Goal: Task Accomplishment & Management: Manage account settings

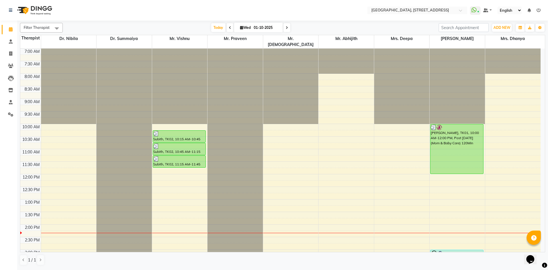
scroll to position [192, 0]
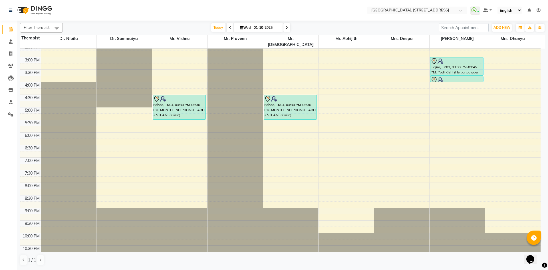
click at [286, 27] on icon at bounding box center [287, 27] width 2 height 3
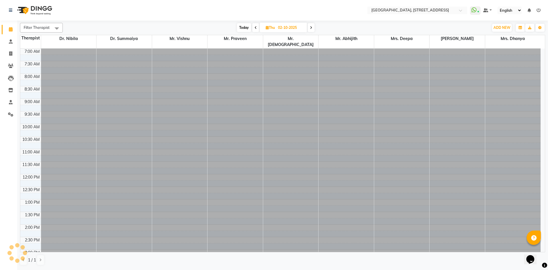
scroll to position [176, 0]
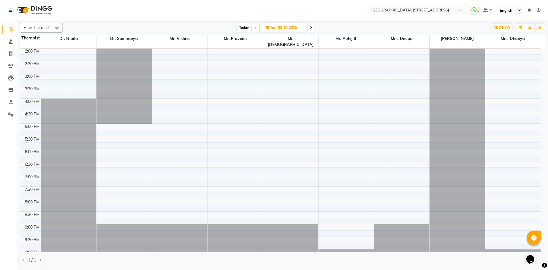
click at [309, 29] on span at bounding box center [310, 27] width 7 height 9
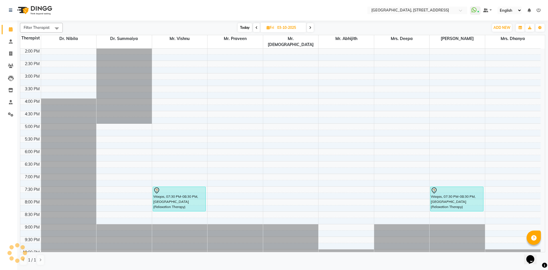
click at [309, 29] on span at bounding box center [310, 27] width 7 height 9
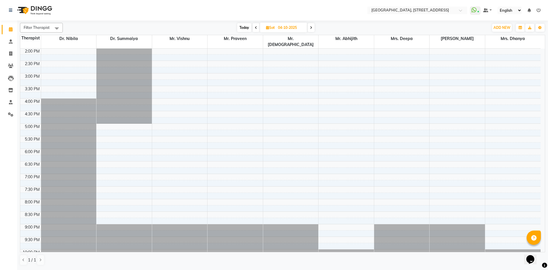
click at [309, 29] on span at bounding box center [310, 27] width 7 height 9
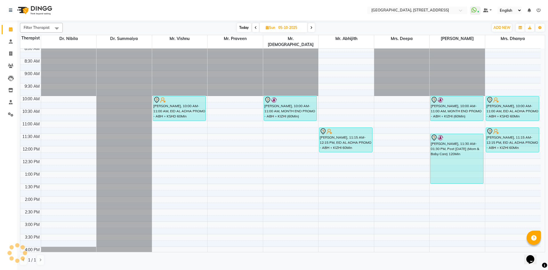
scroll to position [0, 0]
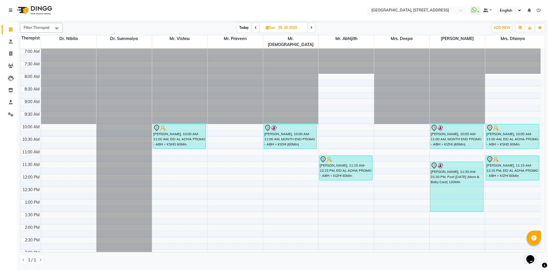
click at [251, 25] on div "[DATE] [DATE]" at bounding box center [275, 27] width 79 height 9
click at [248, 26] on span "Today" at bounding box center [244, 27] width 14 height 9
type input "01-10-2025"
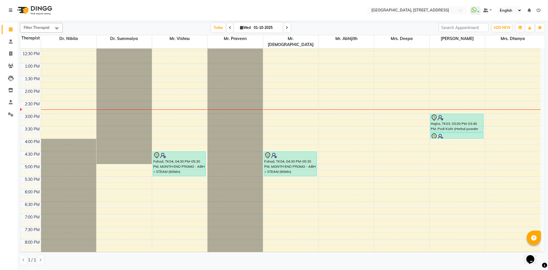
scroll to position [192, 0]
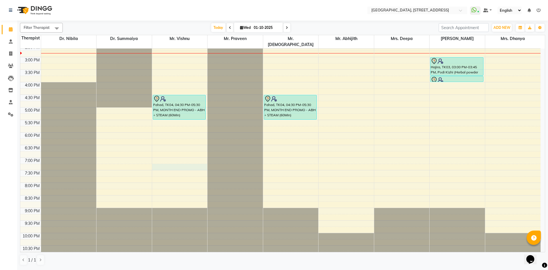
click at [168, 160] on div "7:00 AM 7:30 AM 8:00 AM 8:30 AM 9:00 AM 9:30 AM 10:00 AM 10:30 AM 11:00 AM 11:3…" at bounding box center [280, 56] width 520 height 401
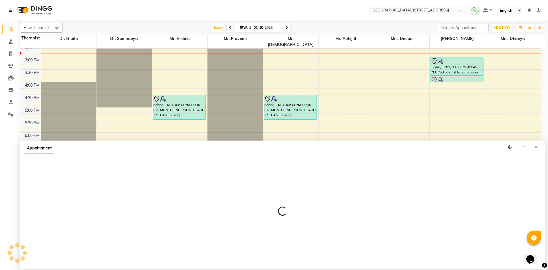
select select "27240"
select select "1155"
select select "tentative"
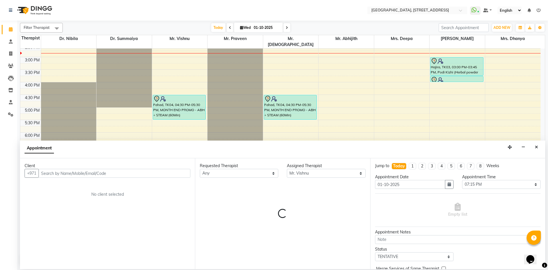
click at [120, 176] on input "text" at bounding box center [115, 173] width 152 height 9
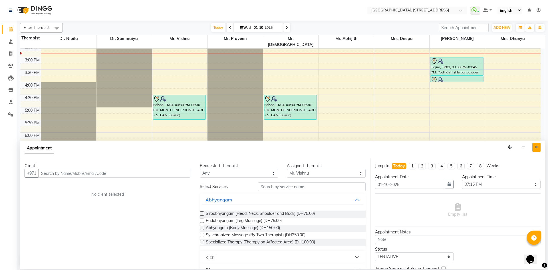
click at [535, 147] on icon "Close" at bounding box center [536, 147] width 3 height 4
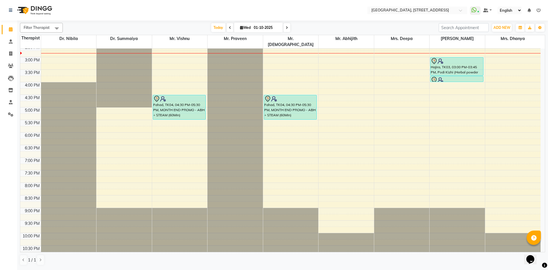
click at [165, 153] on div "7:00 AM 7:30 AM 8:00 AM 8:30 AM 9:00 AM 9:30 AM 10:00 AM 10:30 AM 11:00 AM 11:3…" at bounding box center [280, 56] width 520 height 401
select select "27240"
select select "1140"
select select "tentative"
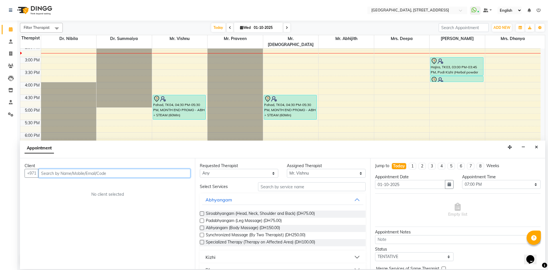
click at [138, 170] on input "text" at bounding box center [115, 173] width 152 height 9
click at [537, 147] on icon "Close" at bounding box center [536, 147] width 3 height 4
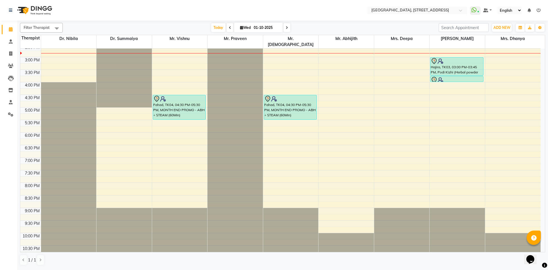
click at [286, 28] on icon at bounding box center [287, 27] width 2 height 3
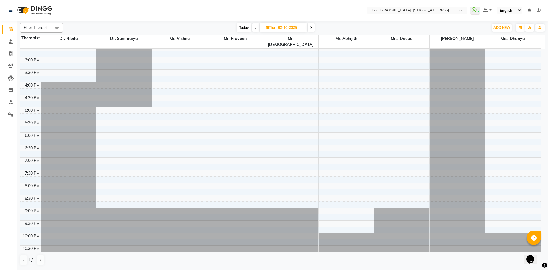
click at [310, 29] on icon at bounding box center [311, 27] width 2 height 3
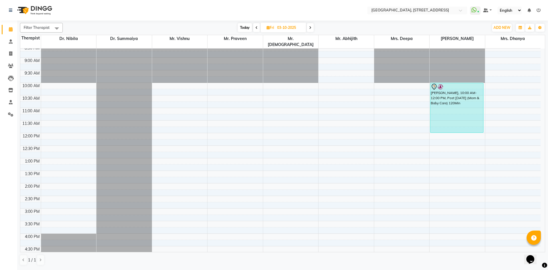
scroll to position [0, 0]
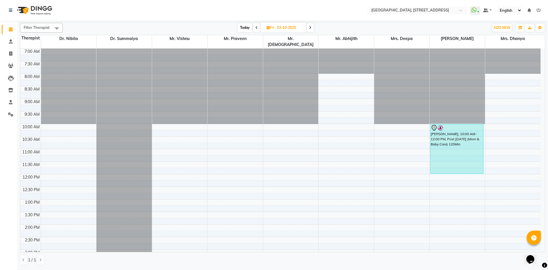
click at [238, 27] on span "Today" at bounding box center [245, 27] width 14 height 9
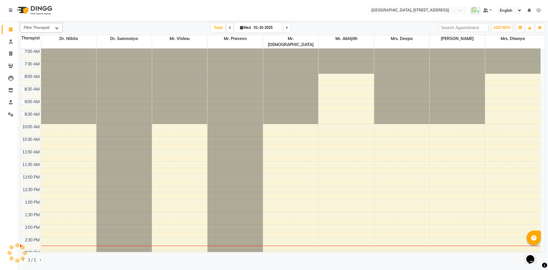
scroll to position [176, 0]
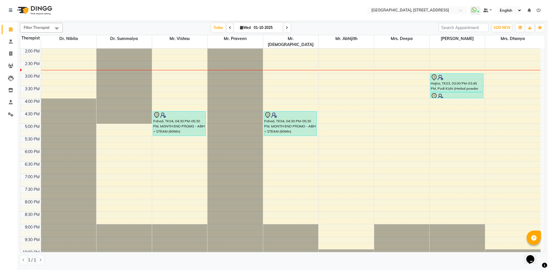
click at [287, 27] on icon at bounding box center [287, 27] width 2 height 3
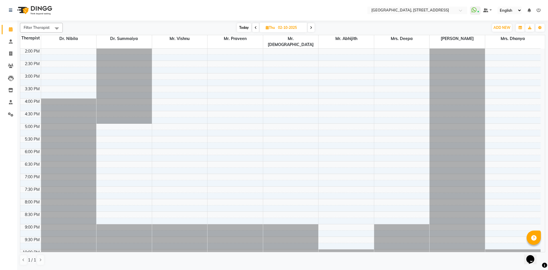
click at [313, 28] on span at bounding box center [310, 27] width 7 height 9
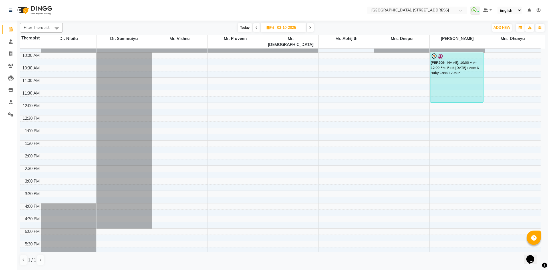
scroll to position [192, 0]
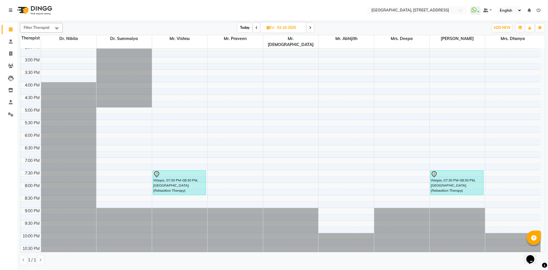
click at [243, 29] on span "Today" at bounding box center [245, 27] width 14 height 9
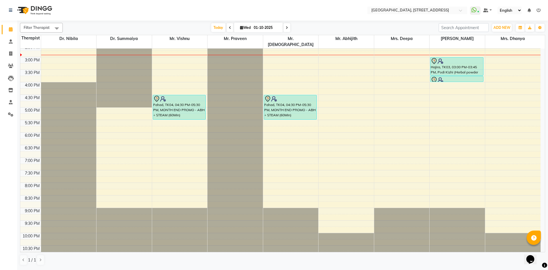
click at [285, 30] on span at bounding box center [286, 27] width 7 height 9
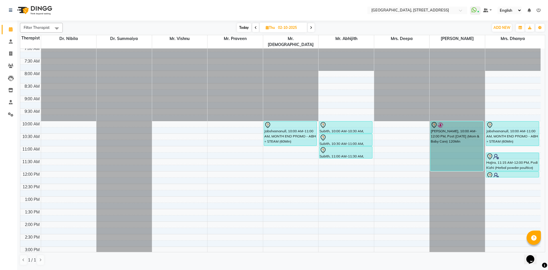
scroll to position [0, 0]
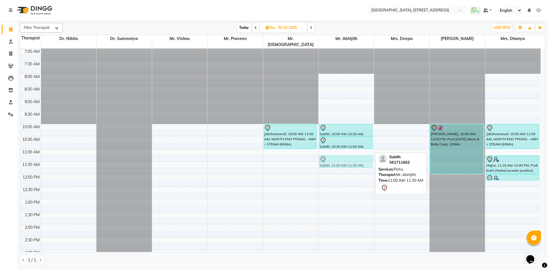
click at [349, 153] on div "Subith, 10:00 AM-10:30 AM, [PERSON_NAME], 10:30 AM-11:00 AM, Podi Kizhi (Herbal…" at bounding box center [345, 248] width 55 height 401
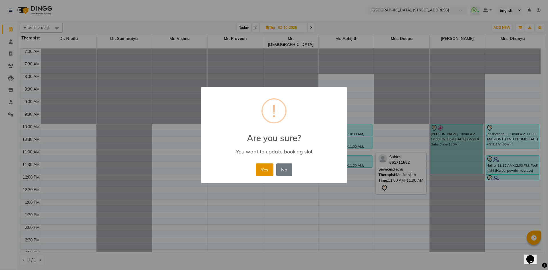
click at [269, 169] on button "Yes" at bounding box center [264, 169] width 17 height 13
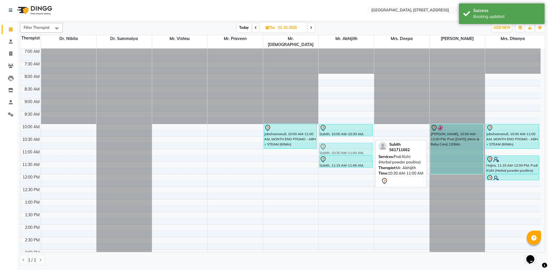
drag, startPoint x: 344, startPoint y: 136, endPoint x: 345, endPoint y: 141, distance: 4.9
click at [345, 141] on div "Subith, 10:00 AM-10:30 AM, Nasyam Subith, 10:30 AM-11:00 AM, Podi Kizhi (Herbal…" at bounding box center [345, 248] width 55 height 401
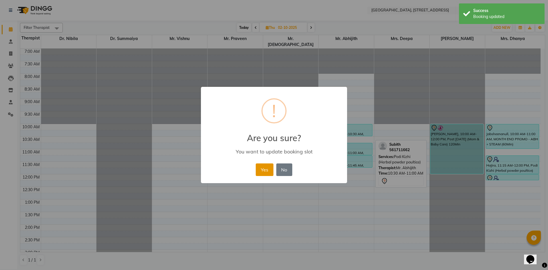
click at [258, 172] on button "Yes" at bounding box center [264, 169] width 17 height 13
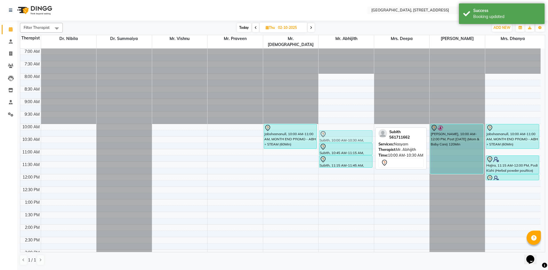
drag, startPoint x: 345, startPoint y: 127, endPoint x: 345, endPoint y: 131, distance: 4.4
click at [345, 131] on div "Subith, 10:00 AM-10:30 AM, [PERSON_NAME], 10:45 AM-11:15 AM, Podi Kizhi (Herbal…" at bounding box center [345, 248] width 55 height 401
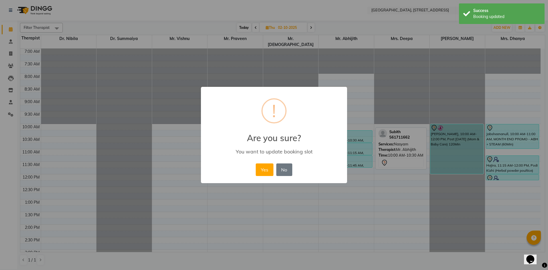
click at [254, 167] on div "Yes No No" at bounding box center [273, 169] width 39 height 15
click at [265, 170] on button "Yes" at bounding box center [264, 169] width 17 height 13
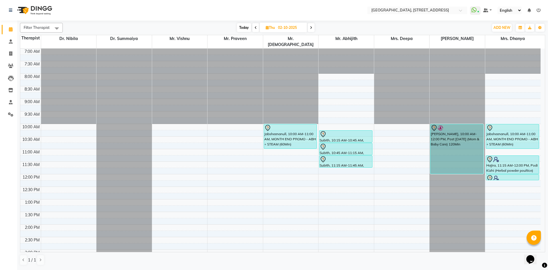
click at [238, 26] on span "Today" at bounding box center [244, 27] width 14 height 9
type input "01-10-2025"
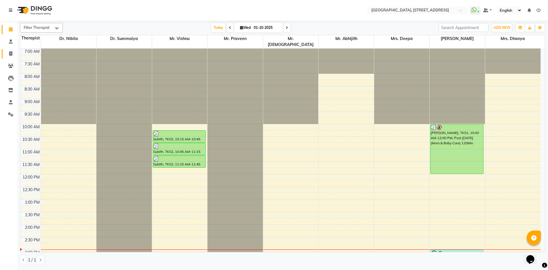
click at [11, 50] on link "Invoice" at bounding box center [9, 53] width 14 height 9
select select "service"
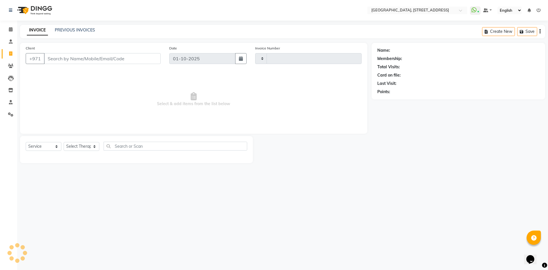
type input "2401"
select select "4538"
click at [78, 27] on div "PREVIOUS INVOICES" at bounding box center [75, 30] width 40 height 6
click at [78, 27] on link "PREVIOUS INVOICES" at bounding box center [75, 29] width 40 height 5
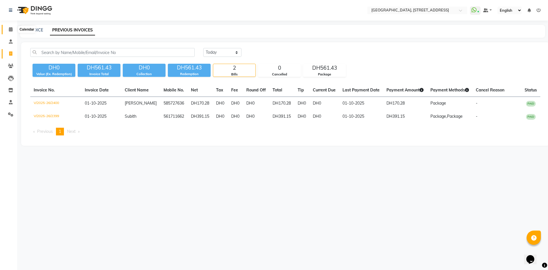
click at [11, 28] on icon at bounding box center [11, 29] width 4 height 4
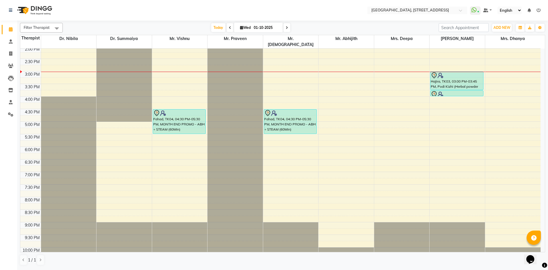
scroll to position [192, 0]
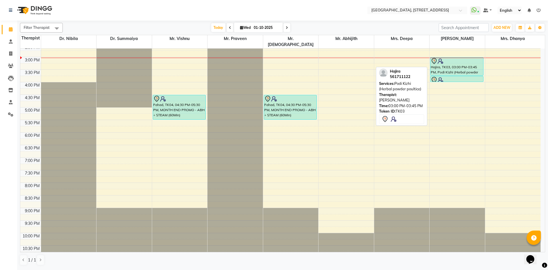
click at [450, 62] on div "Hajira, TK03, 03:00 PM-03:45 PM, Podi Kizhi (Herbal powder poultice)" at bounding box center [456, 66] width 53 height 18
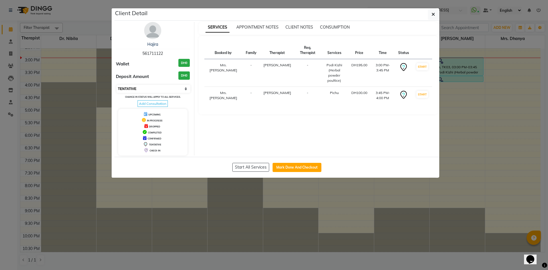
click at [185, 87] on select "Select IN SERVICE CONFIRMED TENTATIVE CHECK IN MARK DONE DROPPED UPCOMING" at bounding box center [153, 89] width 74 height 8
click at [116, 85] on select "Select IN SERVICE CONFIRMED TENTATIVE CHECK IN MARK DONE DROPPED UPCOMING" at bounding box center [153, 89] width 74 height 8
select select "select"
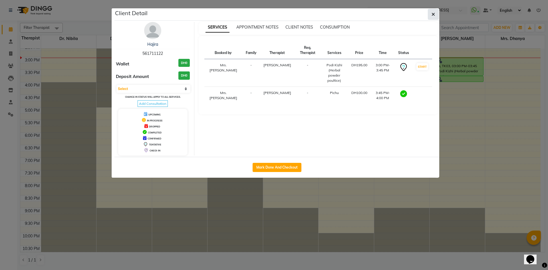
click at [434, 17] on button "button" at bounding box center [433, 14] width 11 height 11
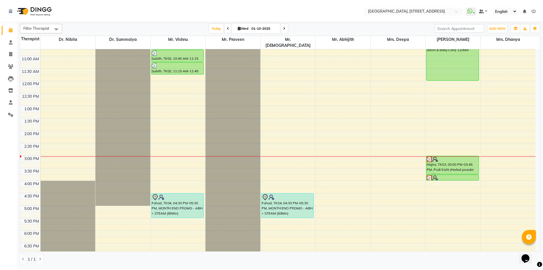
scroll to position [88, 0]
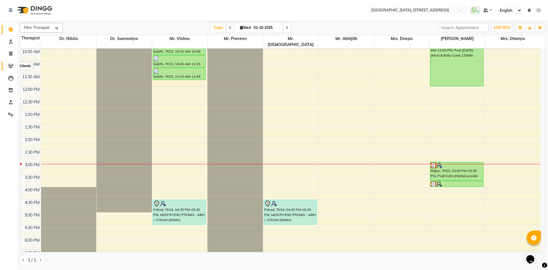
click at [13, 66] on icon at bounding box center [10, 66] width 5 height 4
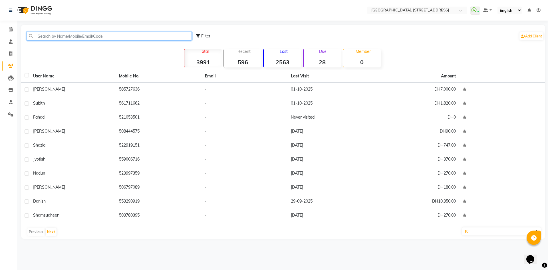
click at [53, 36] on input "text" at bounding box center [109, 36] width 165 height 9
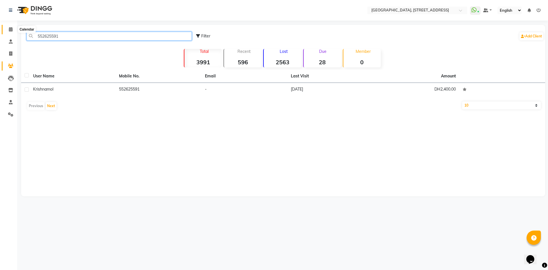
type input "552625591"
click at [8, 30] on span at bounding box center [11, 29] width 10 height 7
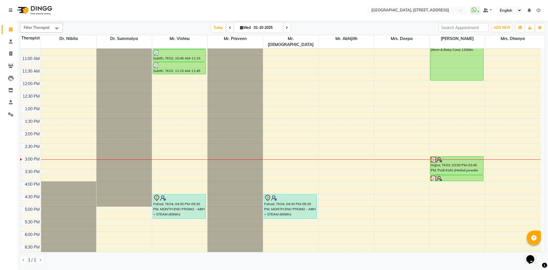
scroll to position [88, 0]
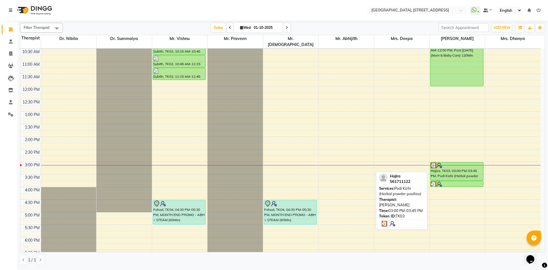
click at [471, 169] on div "Hajira, TK03, 03:00 PM-03:45 PM, Podi Kizhi (Herbal powder poultice)" at bounding box center [456, 171] width 53 height 18
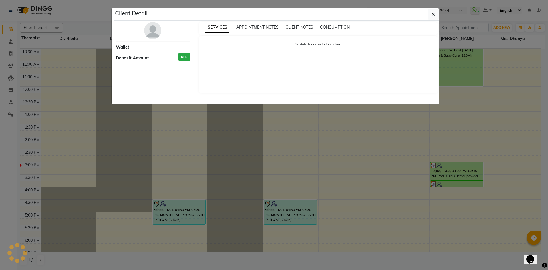
select select "3"
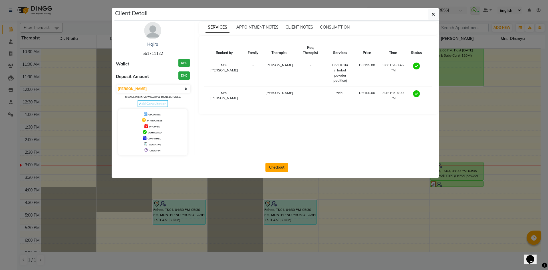
click at [281, 169] on button "Checkout" at bounding box center [276, 167] width 23 height 9
select select "4538"
select select "service"
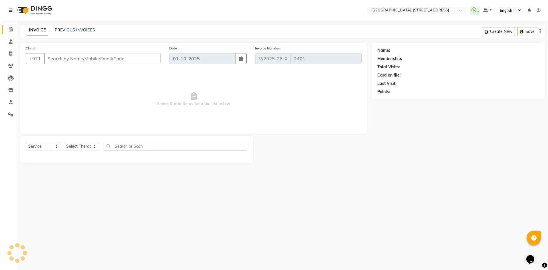
type input "561711122"
select select "48850"
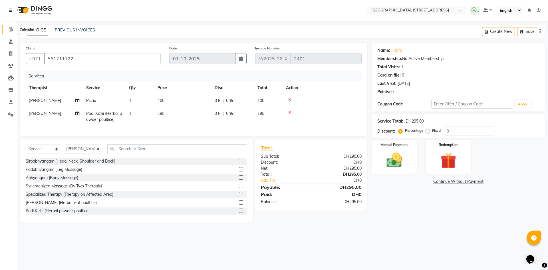
click at [13, 30] on icon at bounding box center [11, 29] width 4 height 4
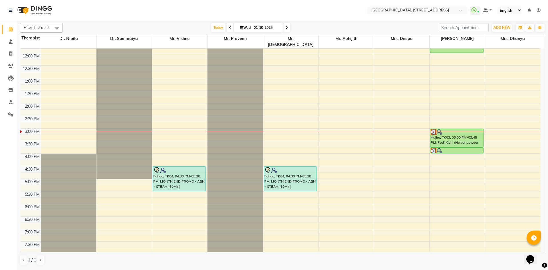
scroll to position [192, 0]
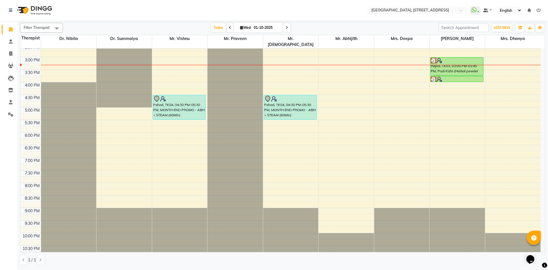
click at [285, 30] on span at bounding box center [286, 27] width 7 height 9
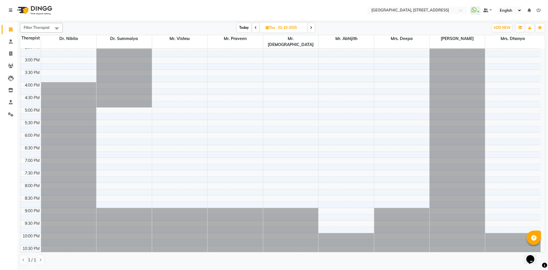
click at [311, 29] on icon at bounding box center [311, 27] width 2 height 3
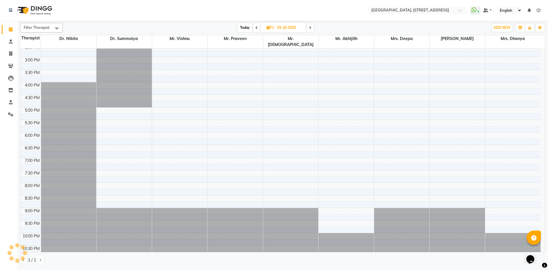
click at [311, 29] on span at bounding box center [310, 27] width 7 height 9
click at [311, 29] on icon at bounding box center [311, 27] width 2 height 3
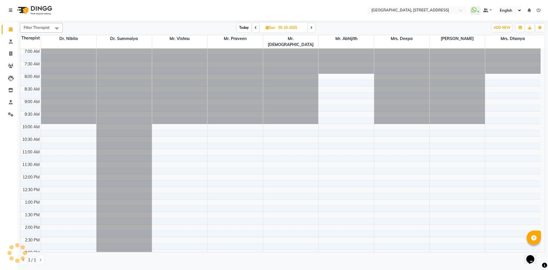
click at [249, 28] on span "Today" at bounding box center [244, 27] width 14 height 9
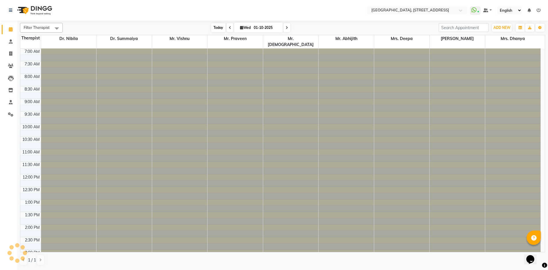
scroll to position [192, 0]
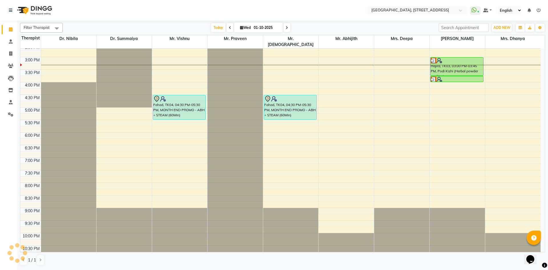
click at [284, 27] on span at bounding box center [286, 27] width 7 height 9
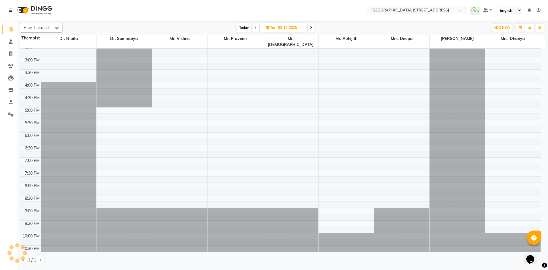
click at [314, 27] on span at bounding box center [310, 27] width 7 height 9
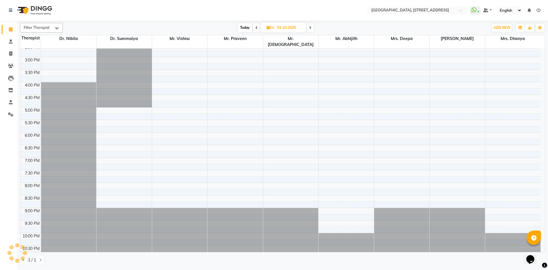
click at [311, 29] on icon at bounding box center [310, 27] width 2 height 3
click at [311, 29] on icon at bounding box center [311, 27] width 2 height 3
type input "05-10-2025"
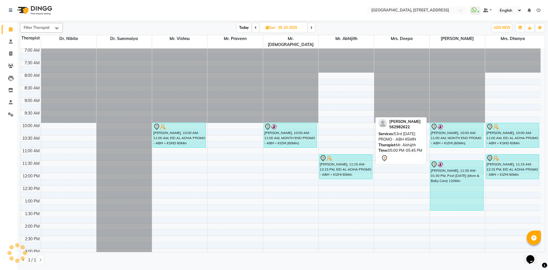
scroll to position [0, 0]
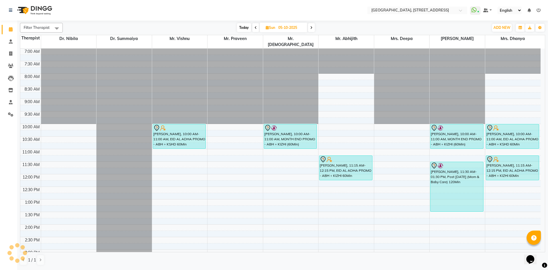
click at [329, 122] on div "7:00 AM 7:30 AM 8:00 AM 8:30 AM 9:00 AM 9:30 AM 10:00 AM 10:30 AM 11:00 AM 11:3…" at bounding box center [280, 248] width 520 height 401
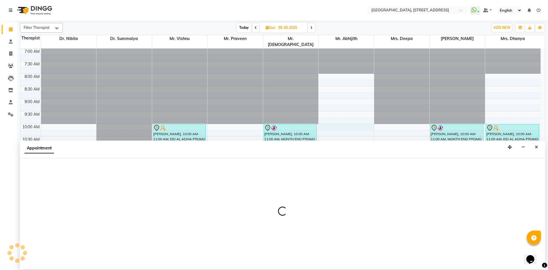
select select "600"
select select "tentative"
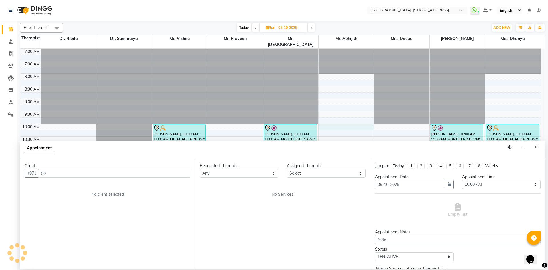
type input "5"
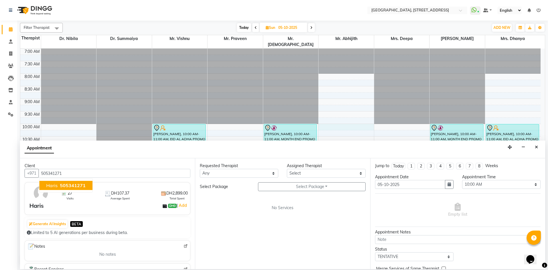
click at [89, 183] on button "Haris 505341271" at bounding box center [65, 185] width 53 height 9
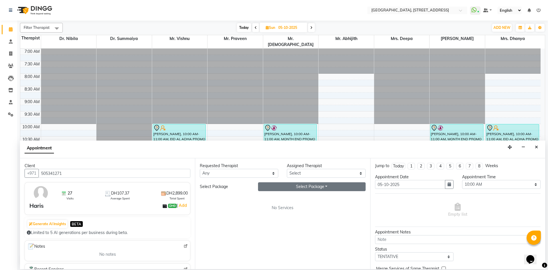
type input "505341271"
click at [301, 188] on button "Select Package Toggle Dropdown" at bounding box center [312, 186] width 108 height 9
click at [303, 201] on li "YEAR END SPL PROMO - 20 SESSIONS" at bounding box center [304, 198] width 92 height 8
click at [337, 187] on button "YEAR END SPL PROMO - 20 SESSIONS" at bounding box center [312, 186] width 108 height 9
click at [316, 208] on li "YEAR END SPL PROMO - 20 SESSIONS" at bounding box center [304, 206] width 92 height 8
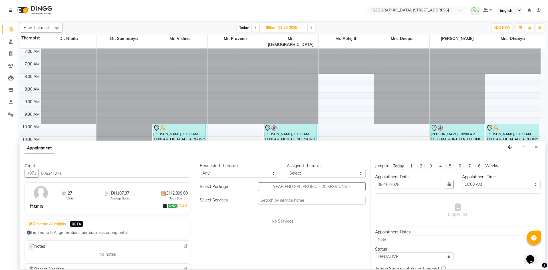
scroll to position [105, 0]
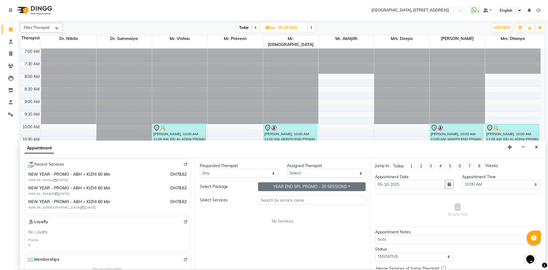
click at [330, 187] on button "YEAR END SPL PROMO - 20 SESSIONS" at bounding box center [312, 186] width 108 height 9
click at [309, 205] on li "YEAR END SPL PROMO - 20 SESSIONS" at bounding box center [304, 206] width 92 height 8
click at [539, 143] on button "Close" at bounding box center [536, 147] width 8 height 9
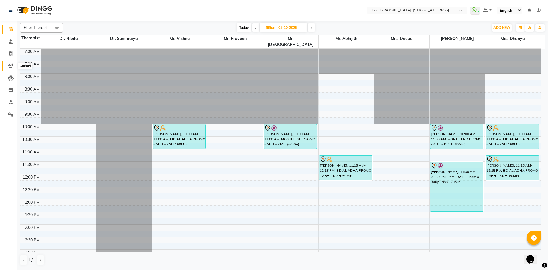
click at [9, 68] on span at bounding box center [11, 66] width 10 height 7
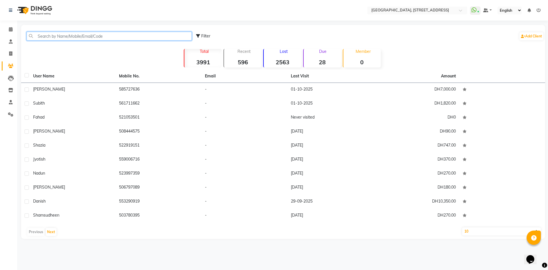
click at [60, 34] on input "text" at bounding box center [109, 36] width 165 height 9
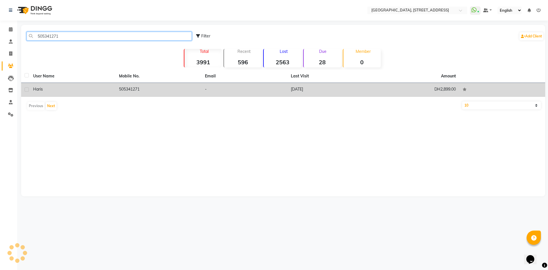
type input "505341271"
click at [360, 84] on td "[DATE]" at bounding box center [330, 90] width 86 height 14
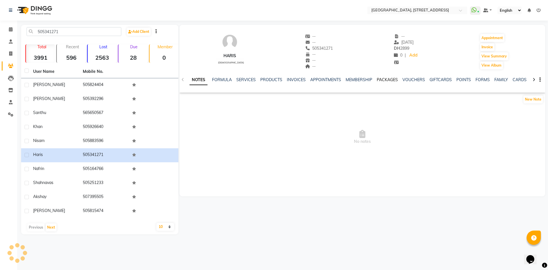
click at [395, 81] on link "PACKAGES" at bounding box center [386, 79] width 21 height 5
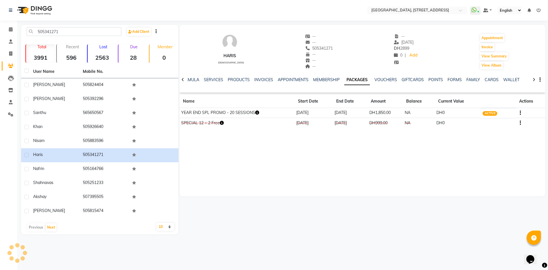
click at [223, 124] on icon "button" at bounding box center [222, 123] width 4 height 4
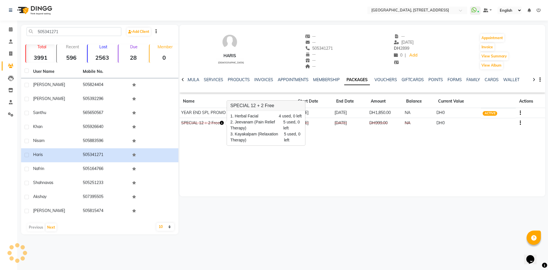
click at [247, 168] on div "Haris [DEMOGRAPHIC_DATA] -- -- 505341271 -- -- -- -- [DATE] DH 2899 0 | Add App…" at bounding box center [361, 110] width 365 height 171
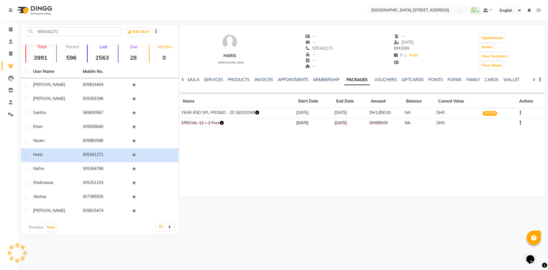
click at [258, 112] on icon "button" at bounding box center [257, 112] width 4 height 4
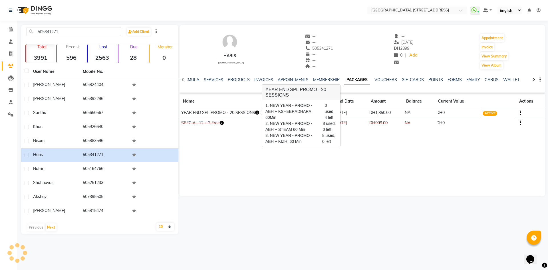
click at [258, 157] on div "Haris [DEMOGRAPHIC_DATA] -- -- 505341271 -- -- -- -- [DATE] DH 2899 0 | Add App…" at bounding box center [361, 110] width 365 height 171
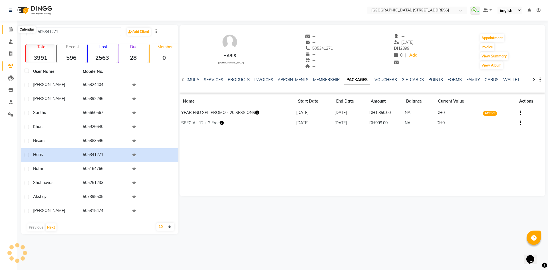
click at [9, 28] on icon at bounding box center [11, 29] width 4 height 4
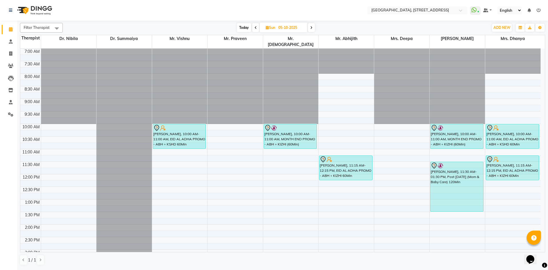
click at [250, 28] on span "Today" at bounding box center [244, 27] width 14 height 9
type input "01-10-2025"
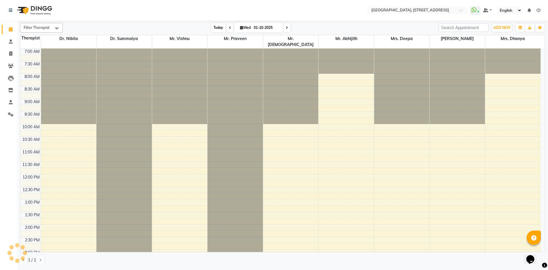
scroll to position [192, 0]
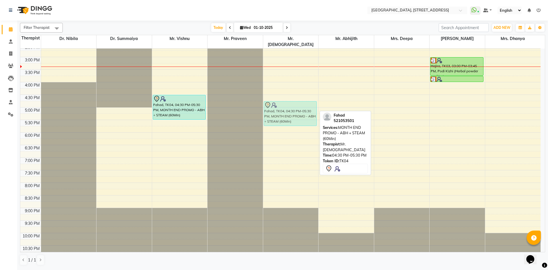
drag, startPoint x: 277, startPoint y: 92, endPoint x: 283, endPoint y: 99, distance: 8.9
click at [283, 99] on div "Fahad, TK04, 04:30 PM-05:30 PM, MONTH END PROMO - ABH + STEAM (60Min) Fahad, TK…" at bounding box center [290, 56] width 55 height 401
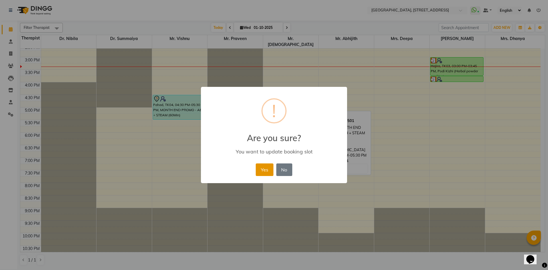
click at [267, 175] on button "Yes" at bounding box center [264, 169] width 17 height 13
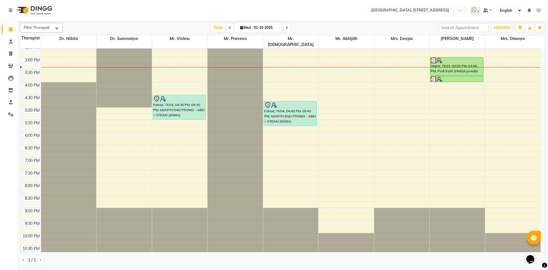
click at [288, 67] on div "7:00 AM 7:30 AM 8:00 AM 8:30 AM 9:00 AM 9:30 AM 10:00 AM 10:30 AM 11:00 AM 11:3…" at bounding box center [280, 56] width 520 height 401
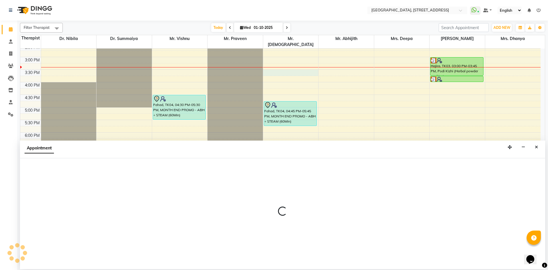
select select "33011"
select select "930"
select select "tentative"
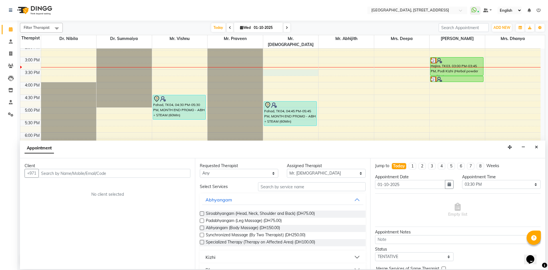
click at [103, 173] on input "text" at bounding box center [115, 173] width 152 height 9
type input "588894700"
click at [173, 174] on span "Add Client" at bounding box center [178, 172] width 19 height 5
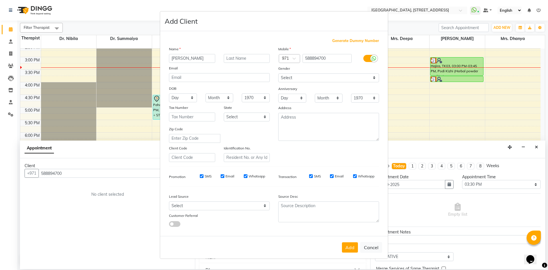
type input "[PERSON_NAME]"
click at [343, 79] on select "Select [DEMOGRAPHIC_DATA] [DEMOGRAPHIC_DATA] Other Prefer Not To Say" at bounding box center [328, 77] width 101 height 9
select select "[DEMOGRAPHIC_DATA]"
click at [278, 73] on select "Select [DEMOGRAPHIC_DATA] [DEMOGRAPHIC_DATA] Other Prefer Not To Say" at bounding box center [328, 77] width 101 height 9
click at [350, 246] on button "Add" at bounding box center [350, 247] width 16 height 10
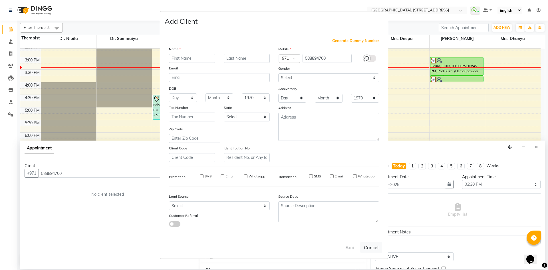
select select
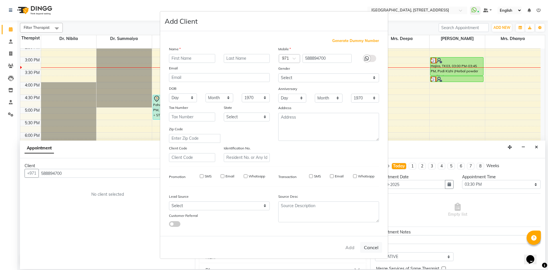
select select
checkbox input "false"
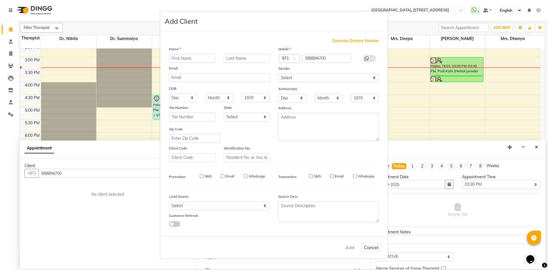
checkbox input "false"
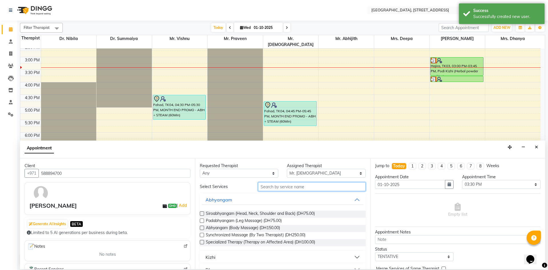
click at [269, 185] on input "text" at bounding box center [312, 186] width 108 height 9
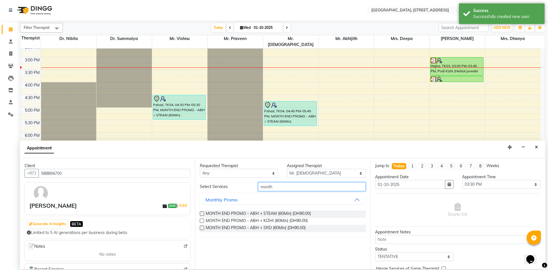
type input "month"
click at [202, 227] on label at bounding box center [202, 227] width 4 height 4
click at [202, 227] on input "checkbox" at bounding box center [202, 228] width 4 height 4
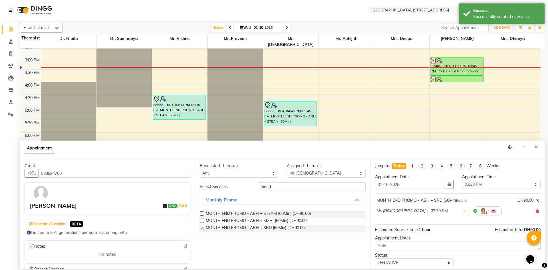
checkbox input "false"
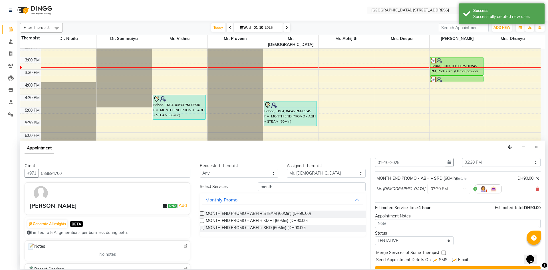
scroll to position [34, 0]
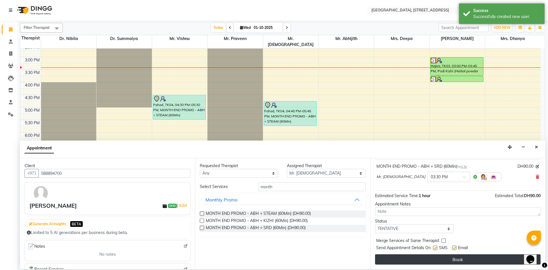
click at [428, 260] on button "Book" at bounding box center [457, 259] width 165 height 10
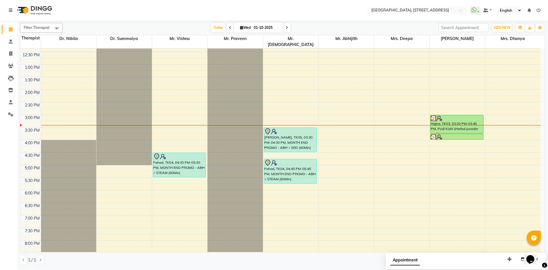
scroll to position [192, 0]
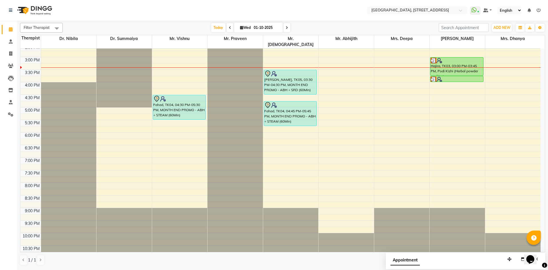
click at [285, 27] on span at bounding box center [286, 27] width 7 height 9
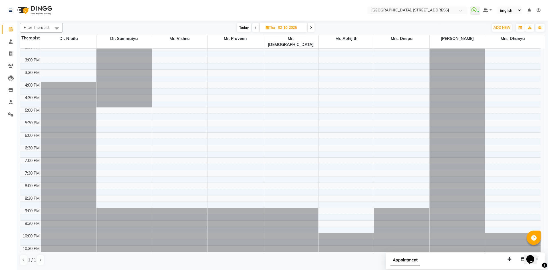
click at [313, 28] on span at bounding box center [310, 27] width 7 height 9
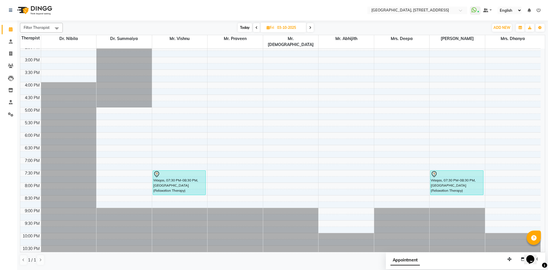
click at [313, 28] on span at bounding box center [310, 27] width 7 height 9
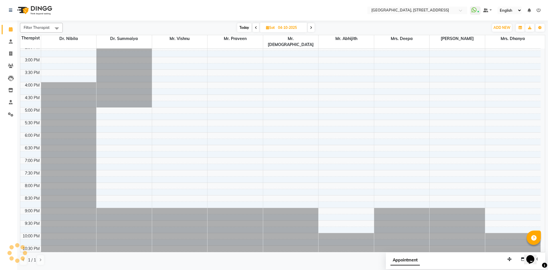
click at [314, 28] on span at bounding box center [310, 27] width 7 height 9
type input "05-10-2025"
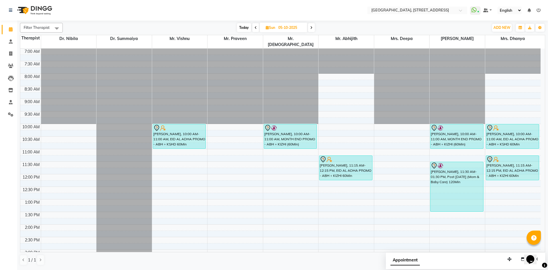
click at [323, 118] on div "7:00 AM 7:30 AM 8:00 AM 8:30 AM 9:00 AM 9:30 AM 10:00 AM 10:30 AM 11:00 AM 11:3…" at bounding box center [280, 248] width 520 height 401
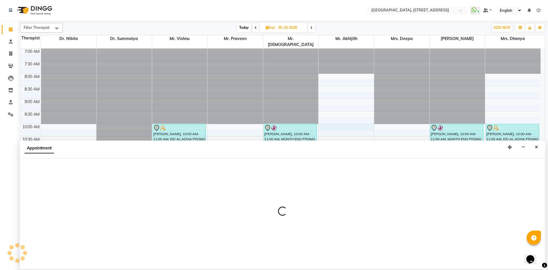
select select "65324"
select select "600"
select select "tentative"
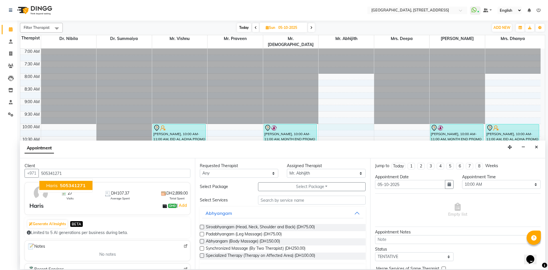
click at [74, 184] on span "505341271" at bounding box center [73, 185] width 26 height 6
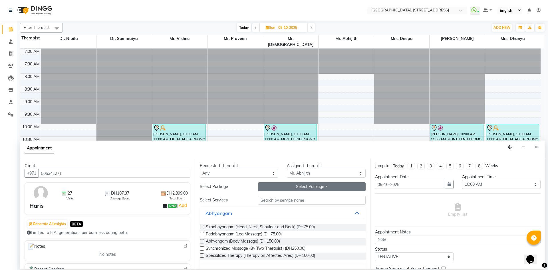
type input "505341271"
click at [306, 189] on button "Select Package Toggle Dropdown" at bounding box center [312, 186] width 108 height 9
click at [304, 194] on div "YEAR END SPL PROMO - 20 SESSIONS" at bounding box center [304, 197] width 92 height 13
click at [309, 187] on button "Select Package Toggle Dropdown" at bounding box center [312, 186] width 108 height 9
click at [303, 201] on li "YEAR END SPL PROMO - 20 SESSIONS" at bounding box center [304, 198] width 92 height 8
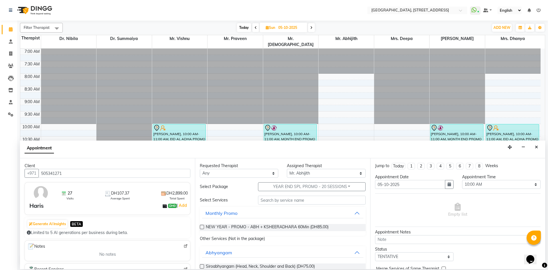
click at [203, 228] on label at bounding box center [202, 226] width 4 height 4
click at [203, 228] on input "checkbox" at bounding box center [202, 227] width 4 height 4
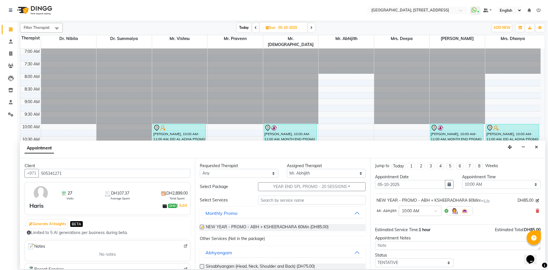
checkbox input "false"
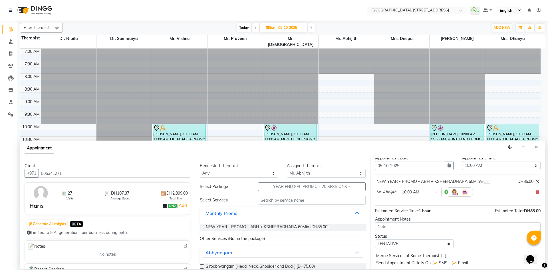
scroll to position [34, 0]
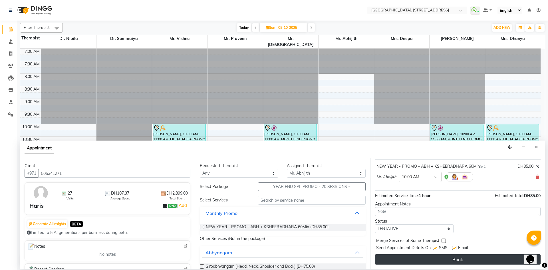
click at [441, 257] on button "Book" at bounding box center [457, 259] width 165 height 10
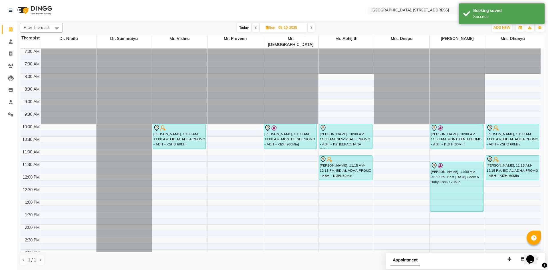
click at [248, 31] on span "Today" at bounding box center [244, 27] width 14 height 9
type input "01-10-2025"
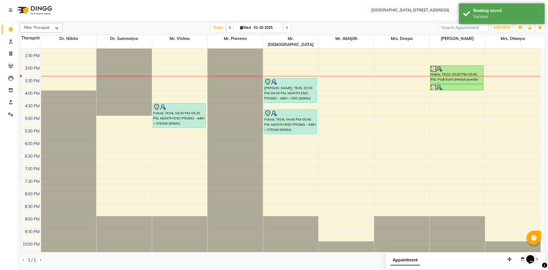
scroll to position [192, 0]
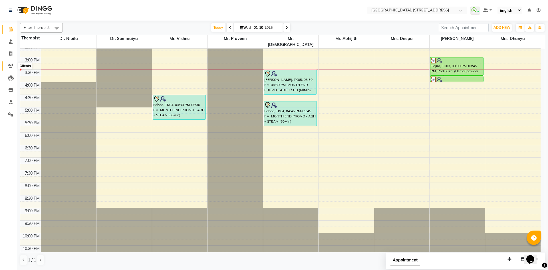
click at [9, 65] on icon at bounding box center [10, 66] width 5 height 4
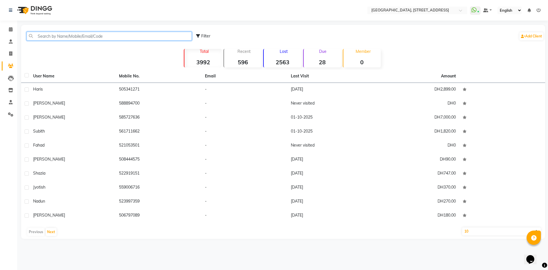
click at [35, 38] on input "text" at bounding box center [109, 36] width 165 height 9
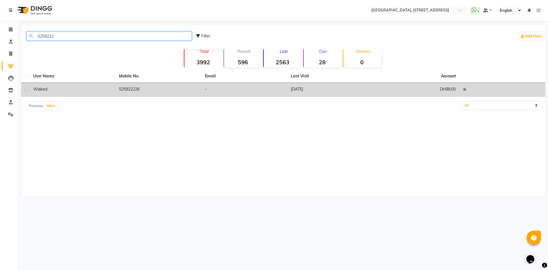
type input "5259222"
click at [336, 91] on td "[DATE]" at bounding box center [330, 90] width 86 height 14
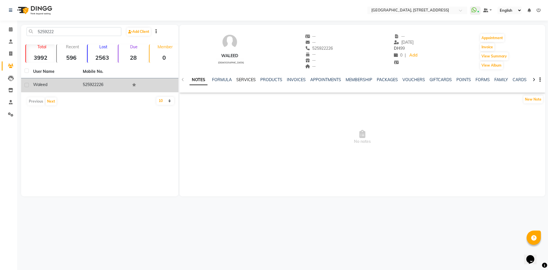
click at [248, 79] on link "SERVICES" at bounding box center [245, 79] width 19 height 5
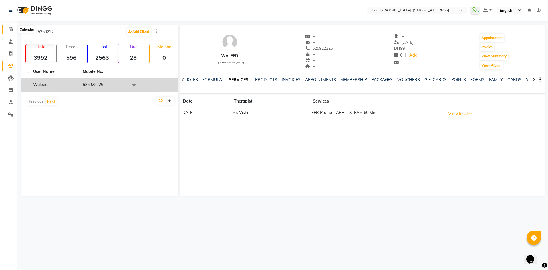
click at [8, 28] on span at bounding box center [11, 29] width 10 height 7
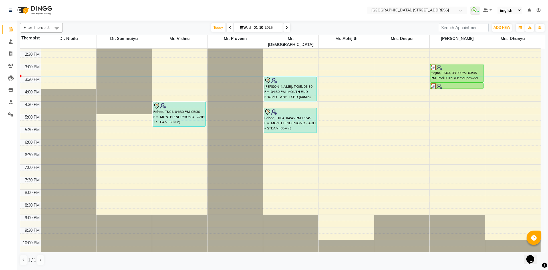
scroll to position [192, 0]
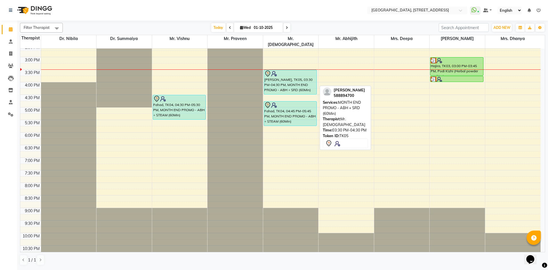
click at [295, 75] on div "[PERSON_NAME], TK05, 03:30 PM-04:30 PM, MONTH END PROMO - ABH + SRD (60Min)" at bounding box center [290, 82] width 53 height 24
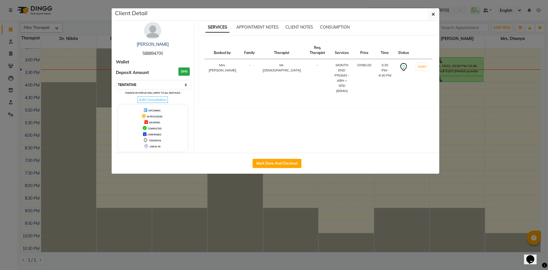
click at [173, 82] on select "Select IN SERVICE CONFIRMED TENTATIVE CHECK IN MARK DONE DROPPED UPCOMING" at bounding box center [153, 85] width 74 height 8
select select "3"
click at [116, 81] on select "Select IN SERVICE CONFIRMED TENTATIVE CHECK IN MARK DONE DROPPED UPCOMING" at bounding box center [153, 85] width 74 height 8
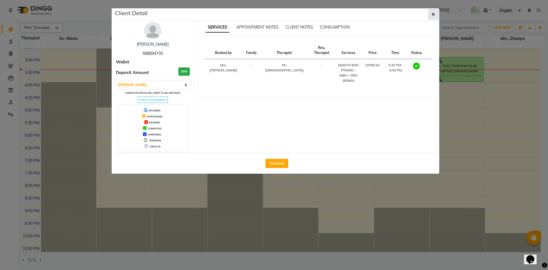
click at [436, 18] on button "button" at bounding box center [433, 14] width 11 height 11
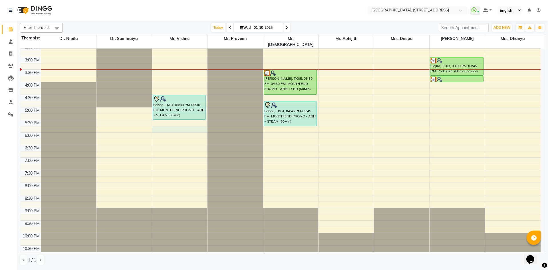
click at [155, 123] on div "7:00 AM 7:30 AM 8:00 AM 8:30 AM 9:00 AM 9:30 AM 10:00 AM 10:30 AM 11:00 AM 11:3…" at bounding box center [280, 56] width 520 height 401
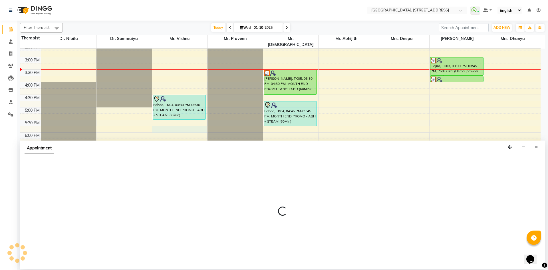
select select "27240"
select select "1065"
select select "tentative"
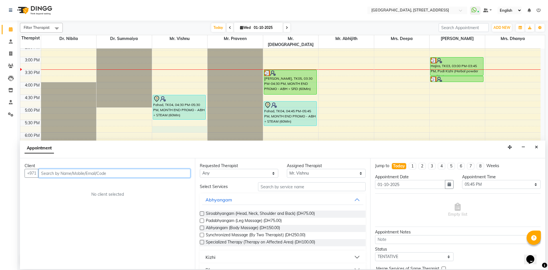
click at [140, 174] on input "text" at bounding box center [115, 173] width 152 height 9
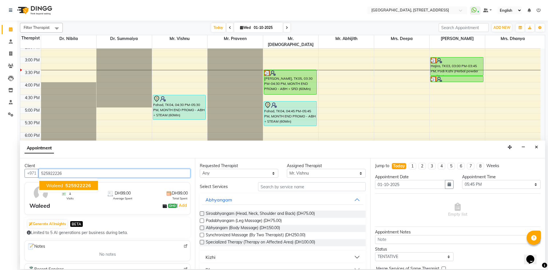
click at [81, 187] on span "525922226" at bounding box center [78, 185] width 26 height 6
type input "525922226"
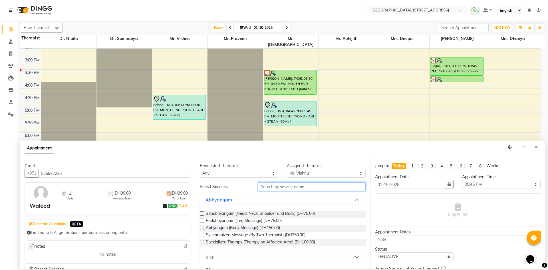
click at [265, 187] on input "text" at bounding box center [312, 186] width 108 height 9
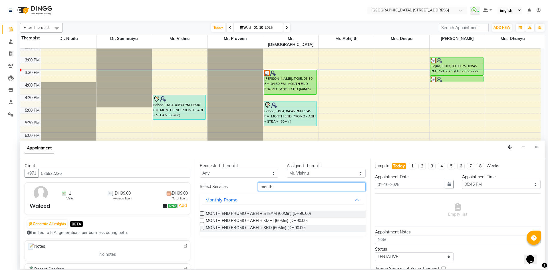
type input "month"
click at [203, 214] on label at bounding box center [202, 213] width 4 height 4
click at [203, 214] on input "checkbox" at bounding box center [202, 214] width 4 height 4
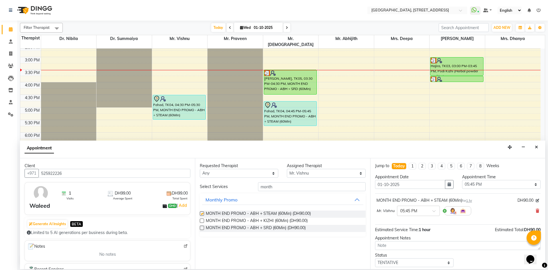
scroll to position [34, 0]
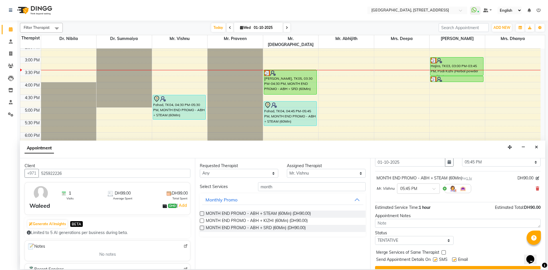
checkbox input "false"
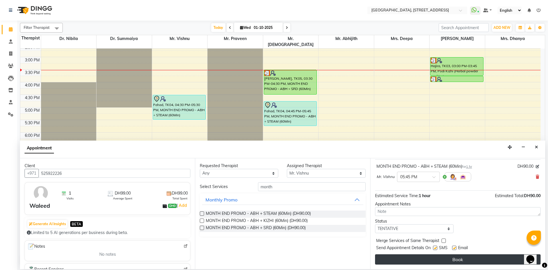
click at [451, 259] on button "Book" at bounding box center [457, 259] width 165 height 10
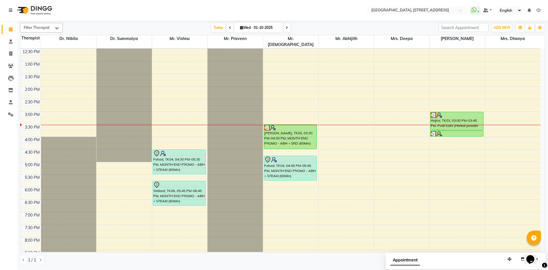
scroll to position [192, 0]
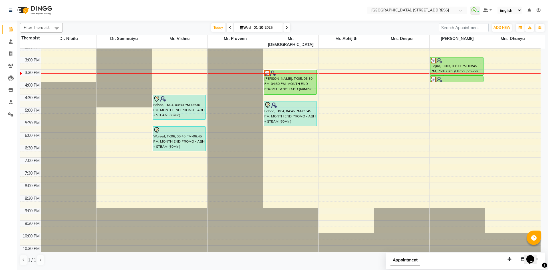
click at [227, 28] on span at bounding box center [229, 27] width 7 height 9
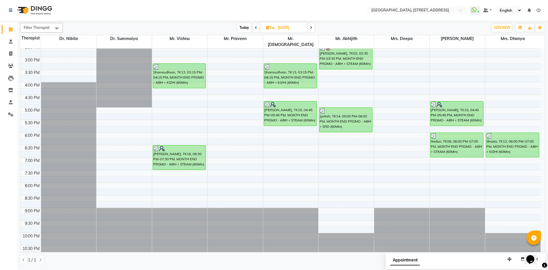
scroll to position [88, 0]
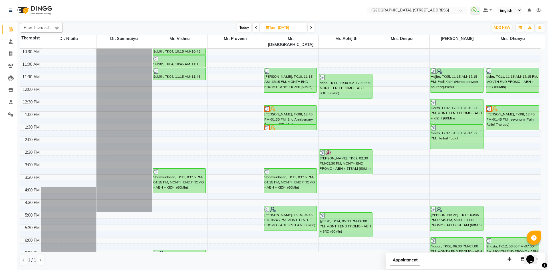
click at [256, 32] on span at bounding box center [255, 27] width 7 height 9
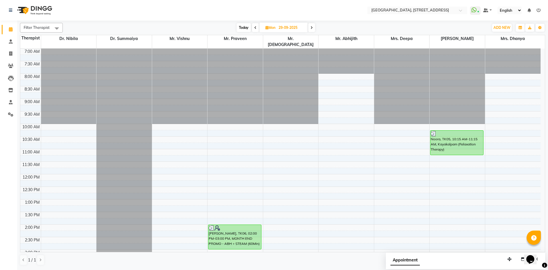
scroll to position [192, 0]
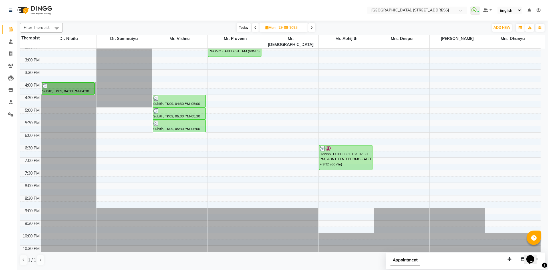
click at [241, 22] on div "Filter Therapist Select All Dr. Nibila Dr. Summaiya Mr. Vishnu Mr. Praveen Mr. …" at bounding box center [282, 144] width 525 height 247
click at [245, 30] on span "Today" at bounding box center [243, 27] width 14 height 9
type input "01-10-2025"
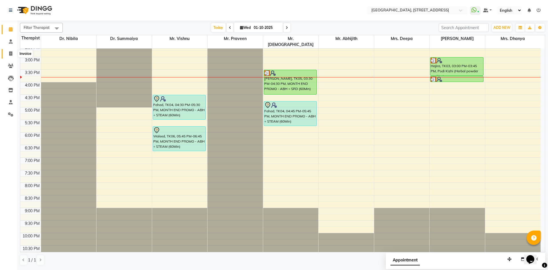
click at [10, 53] on icon at bounding box center [10, 53] width 3 height 4
select select "service"
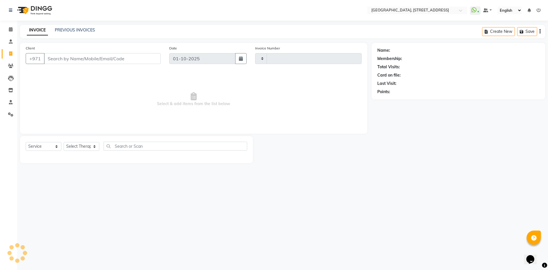
type input "2401"
select select "4538"
click at [60, 29] on link "PREVIOUS INVOICES" at bounding box center [75, 29] width 40 height 5
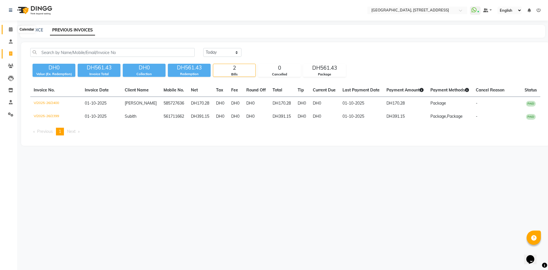
click at [12, 28] on icon at bounding box center [11, 29] width 4 height 4
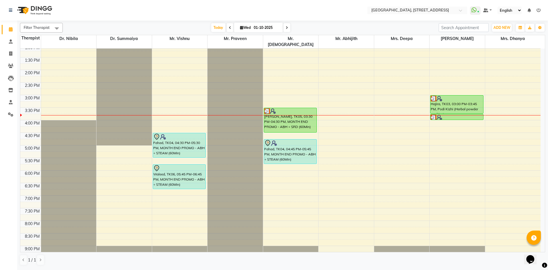
scroll to position [192, 0]
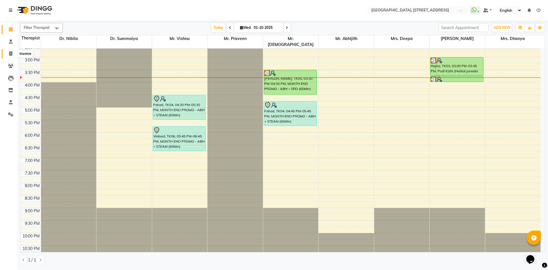
drag, startPoint x: 9, startPoint y: 56, endPoint x: 13, endPoint y: 55, distance: 3.5
click at [9, 56] on span at bounding box center [11, 53] width 10 height 7
select select "service"
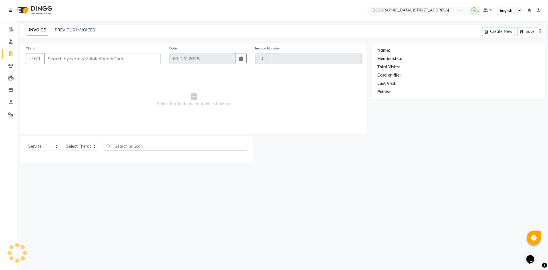
type input "2401"
select select "4538"
click at [90, 30] on link "PREVIOUS INVOICES" at bounding box center [75, 29] width 40 height 5
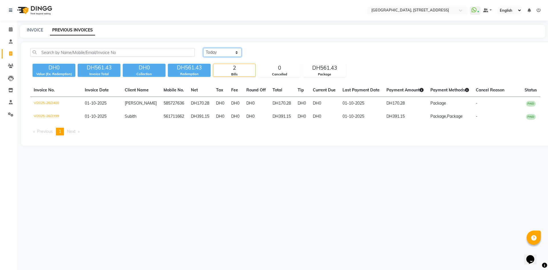
click at [215, 52] on select "[DATE] [DATE] Custom Range" at bounding box center [222, 52] width 38 height 9
click at [203, 48] on select "[DATE] [DATE] Custom Range" at bounding box center [222, 52] width 38 height 9
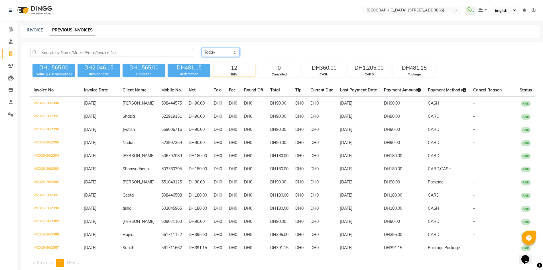
click at [238, 54] on select "[DATE] [DATE] Custom Range" at bounding box center [221, 52] width 38 height 9
select select "range"
click at [202, 48] on select "[DATE] [DATE] Custom Range" at bounding box center [221, 52] width 38 height 9
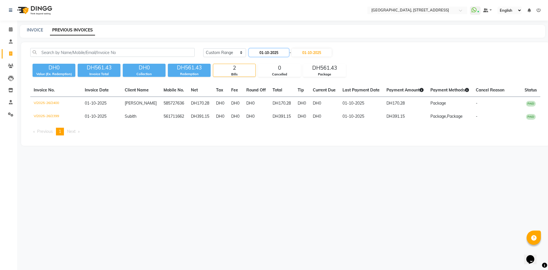
click at [282, 54] on input "01-10-2025" at bounding box center [269, 52] width 40 height 8
select select "10"
select select "2025"
click at [277, 64] on select "Jan Feb Mar Apr May Jun [DATE] Aug Sep Oct Nov Dec" at bounding box center [271, 63] width 22 height 9
select select "9"
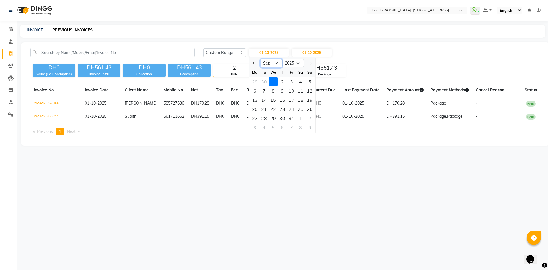
click at [260, 59] on select "Jan Feb Mar Apr May Jun [DATE] Aug Sep Oct Nov Dec" at bounding box center [271, 63] width 22 height 9
click at [258, 84] on div "1" at bounding box center [254, 81] width 9 height 9
type input "01-09-2025"
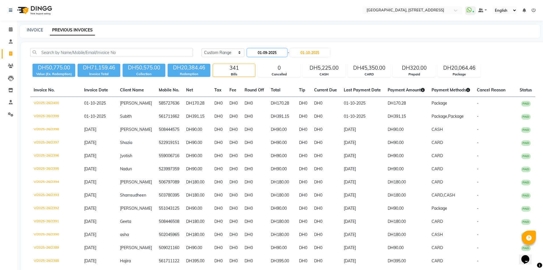
click at [262, 52] on input "01-09-2025" at bounding box center [267, 52] width 40 height 8
select select "9"
select select "2025"
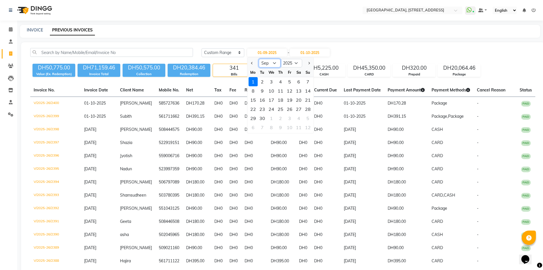
click at [274, 63] on select "Jan Feb Mar Apr May Jun [DATE] Aug Sep Oct Nov Dec" at bounding box center [270, 63] width 22 height 9
select select "8"
click at [259, 59] on select "Jan Feb Mar Apr May Jun [DATE] Aug Sep Oct Nov Dec" at bounding box center [270, 63] width 22 height 9
click at [322, 54] on input "01-10-2025" at bounding box center [310, 52] width 40 height 8
select select "10"
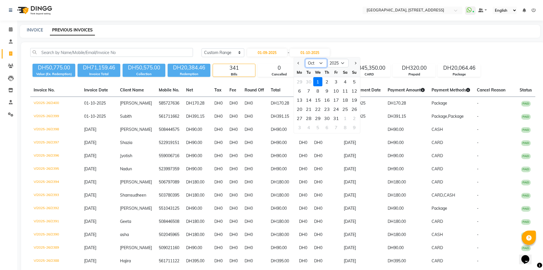
click at [322, 62] on select "Sep Oct Nov Dec" at bounding box center [316, 63] width 22 height 9
click at [278, 52] on input "01-09-2025" at bounding box center [267, 52] width 40 height 8
select select "9"
select select "2025"
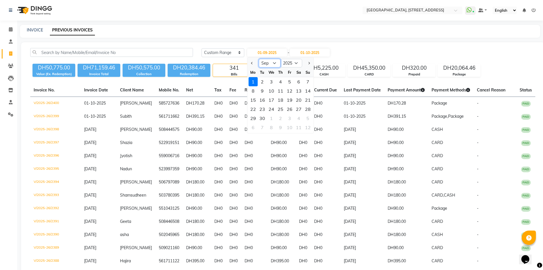
click at [275, 64] on select "Jan Feb Mar Apr May Jun [DATE] Aug Sep Oct Nov Dec" at bounding box center [270, 63] width 22 height 9
select select "8"
click at [259, 59] on select "Jan Feb Mar Apr May Jun [DATE] Aug Sep Oct Nov Dec" at bounding box center [270, 63] width 22 height 9
click at [290, 81] on div "1" at bounding box center [289, 81] width 9 height 9
type input "[DATE]"
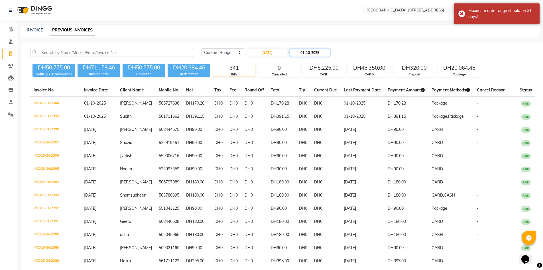
click at [313, 53] on input "01-10-2025" at bounding box center [310, 52] width 40 height 8
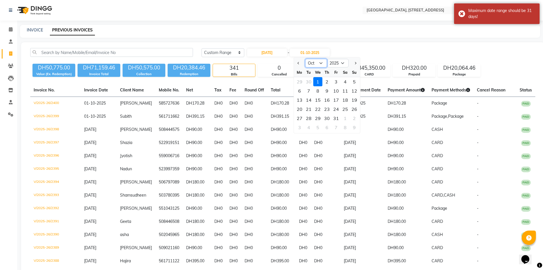
click at [321, 63] on select "Aug Sep Oct Nov Dec" at bounding box center [316, 63] width 22 height 9
select select "8"
click at [305, 59] on select "Aug Sep Oct Nov Dec" at bounding box center [316, 63] width 22 height 9
click at [357, 120] on div "31" at bounding box center [354, 118] width 9 height 9
type input "[DATE]"
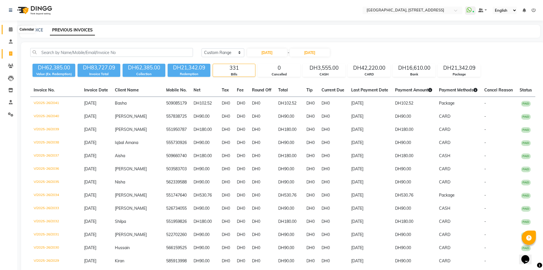
click at [11, 31] on icon at bounding box center [11, 29] width 4 height 4
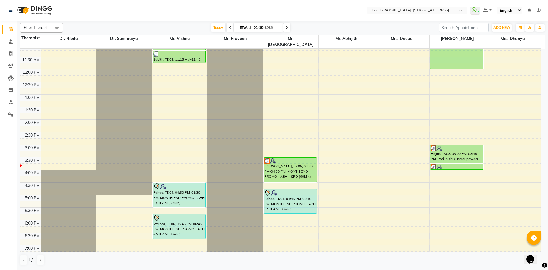
scroll to position [192, 0]
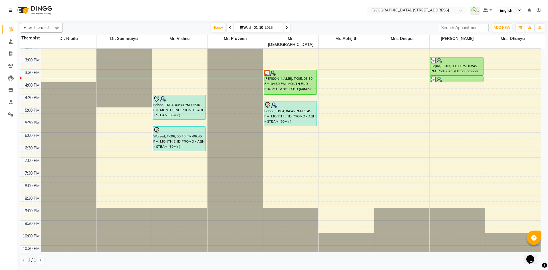
click at [230, 30] on span at bounding box center [229, 27] width 7 height 9
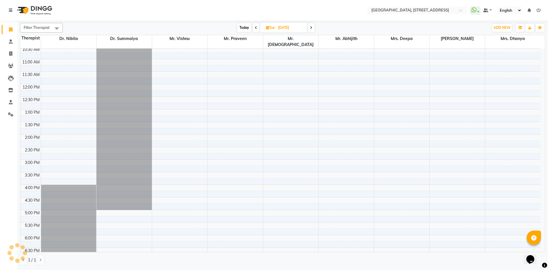
scroll to position [88, 0]
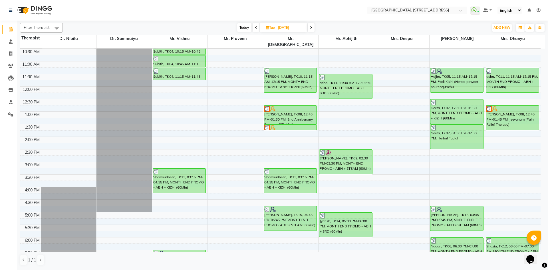
click at [253, 29] on span at bounding box center [255, 27] width 7 height 9
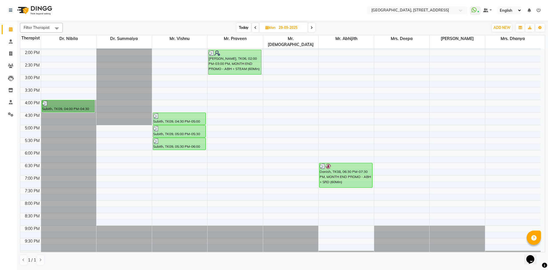
scroll to position [192, 0]
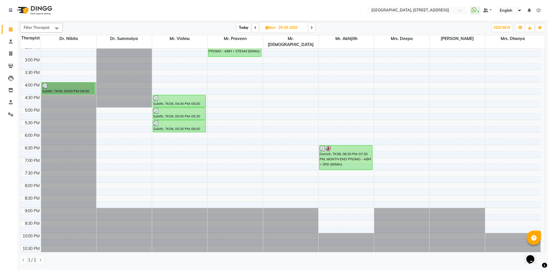
click at [257, 29] on span at bounding box center [255, 27] width 7 height 9
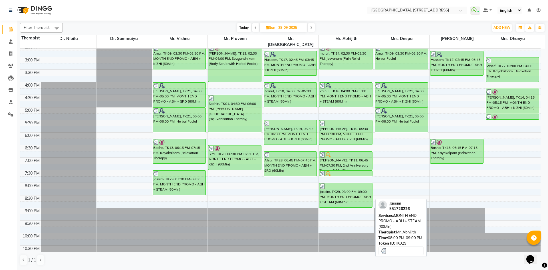
scroll to position [88, 0]
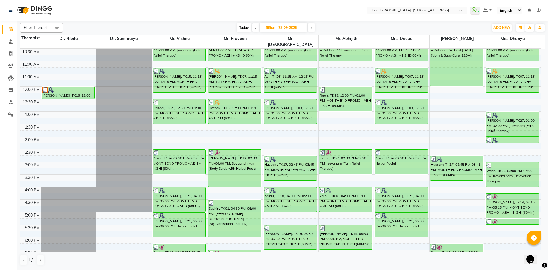
click at [243, 30] on span "Today" at bounding box center [244, 27] width 14 height 9
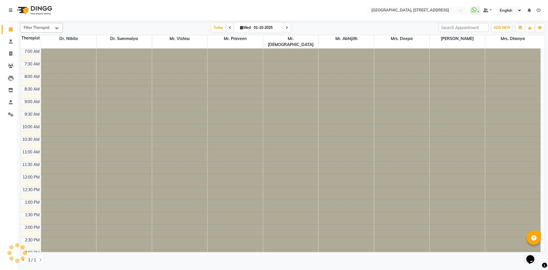
scroll to position [192, 0]
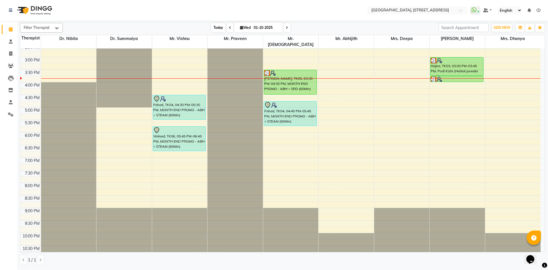
click at [220, 30] on span "Today" at bounding box center [218, 27] width 14 height 9
click at [219, 30] on span "Today" at bounding box center [218, 27] width 14 height 9
click at [288, 27] on span at bounding box center [286, 27] width 7 height 9
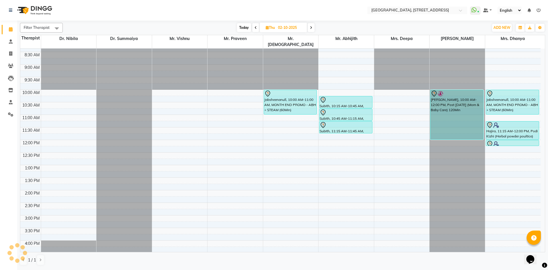
scroll to position [0, 0]
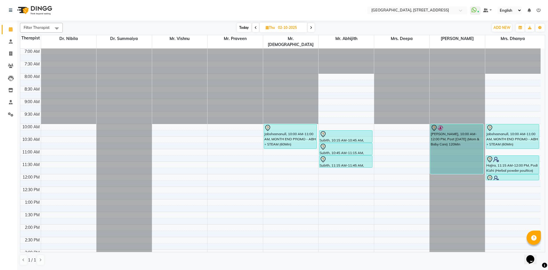
click at [242, 25] on span "Today" at bounding box center [244, 27] width 14 height 9
type input "01-10-2025"
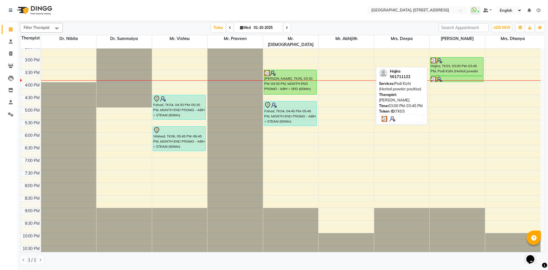
click at [464, 68] on div "Hajira, TK03, 03:00 PM-03:45 PM, Podi Kizhi (Herbal powder poultice)" at bounding box center [456, 66] width 53 height 18
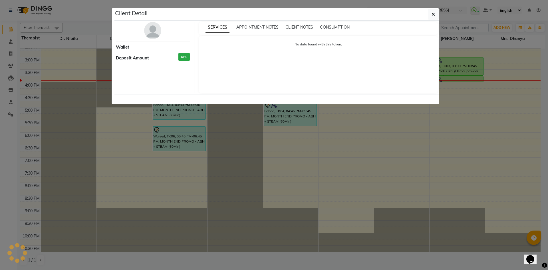
select select "3"
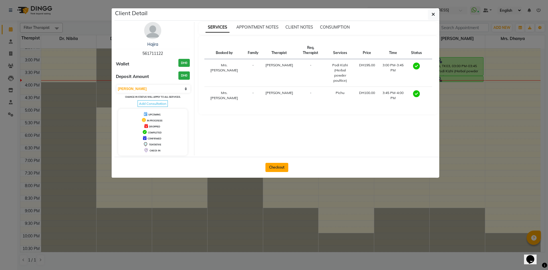
drag, startPoint x: 277, startPoint y: 165, endPoint x: 285, endPoint y: 173, distance: 11.5
click at [277, 165] on button "Checkout" at bounding box center [276, 167] width 23 height 9
select select "4538"
select select "service"
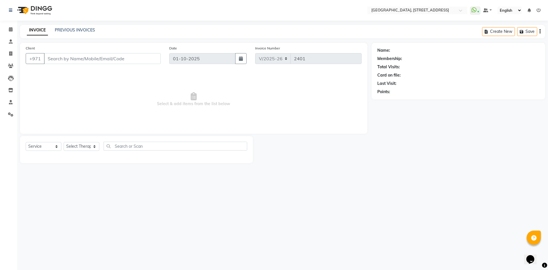
type input "561711122"
select select "48850"
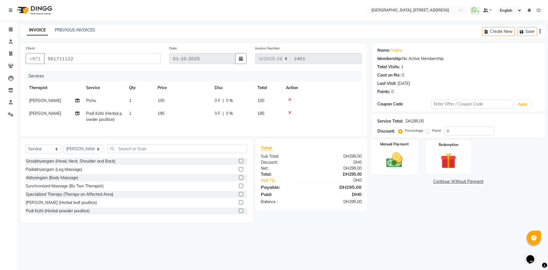
click at [390, 154] on img at bounding box center [394, 159] width 27 height 19
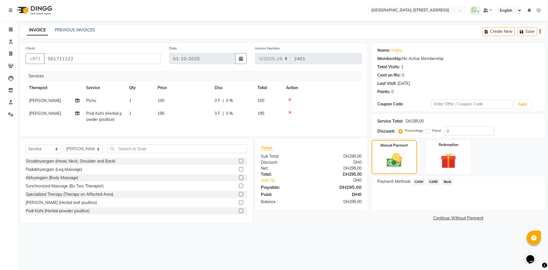
click at [432, 183] on span "CARD" at bounding box center [433, 181] width 12 height 7
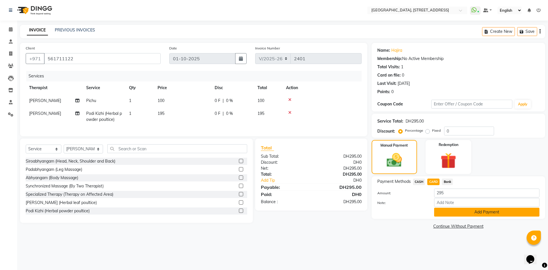
click at [452, 213] on button "Add Payment" at bounding box center [486, 211] width 105 height 9
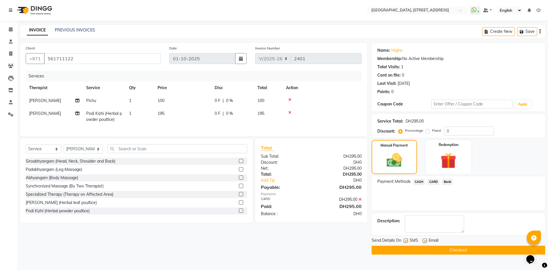
click at [450, 252] on button "Checkout" at bounding box center [457, 249] width 173 height 9
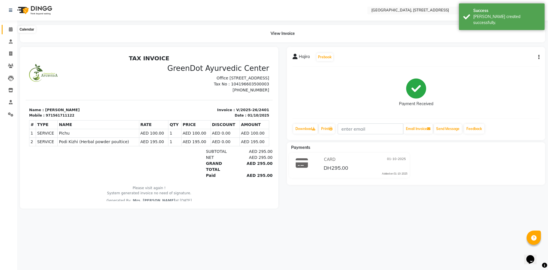
click at [12, 28] on icon at bounding box center [11, 29] width 4 height 4
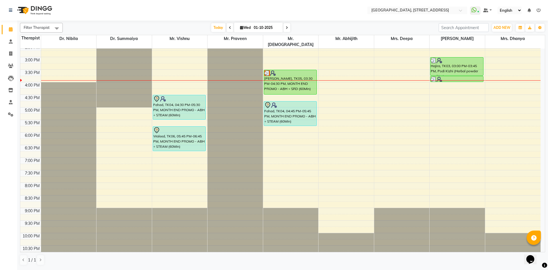
scroll to position [88, 0]
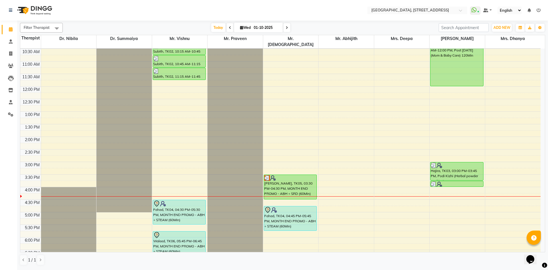
click at [286, 29] on icon at bounding box center [287, 27] width 2 height 3
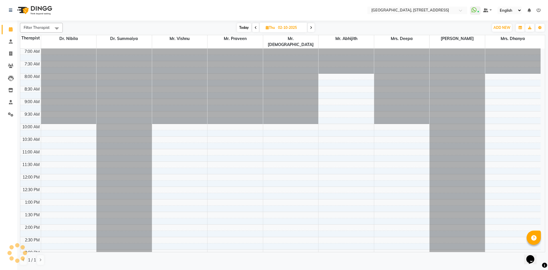
scroll to position [192, 0]
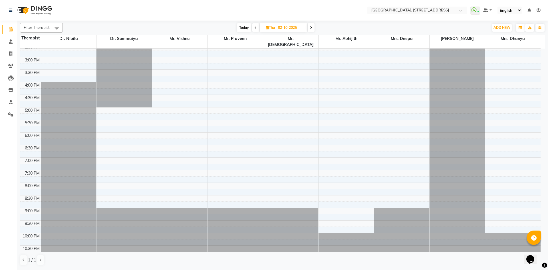
click at [309, 30] on span at bounding box center [310, 27] width 7 height 9
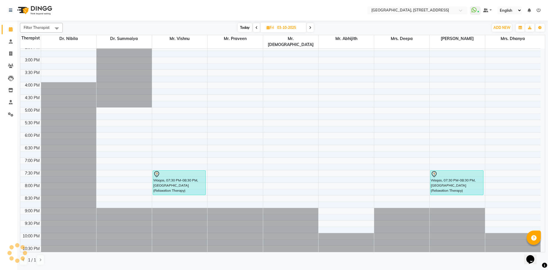
click at [312, 27] on span at bounding box center [310, 27] width 7 height 9
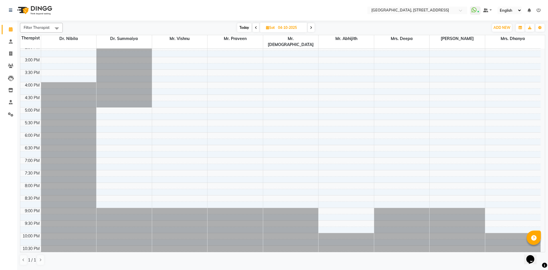
click at [312, 27] on icon at bounding box center [311, 27] width 2 height 3
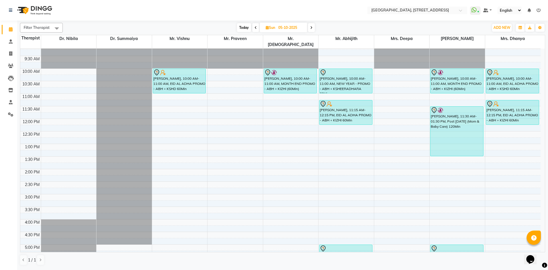
scroll to position [0, 0]
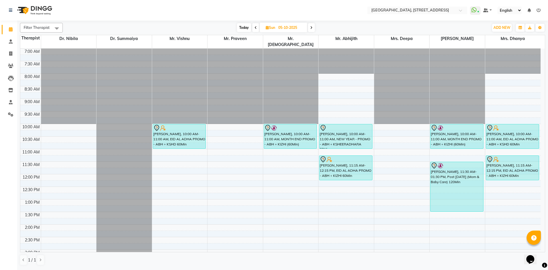
click at [240, 27] on span "Today" at bounding box center [244, 27] width 14 height 9
type input "01-10-2025"
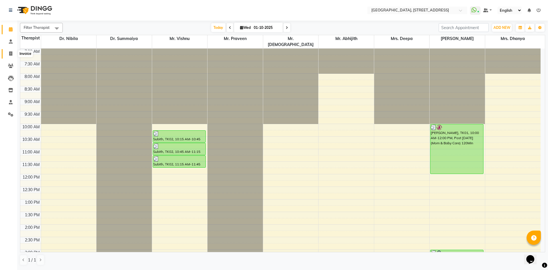
drag, startPoint x: 11, startPoint y: 55, endPoint x: 15, endPoint y: 53, distance: 5.2
click at [11, 55] on icon at bounding box center [10, 53] width 3 height 4
select select "4538"
select select "service"
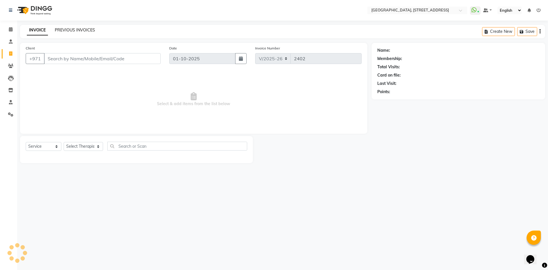
click at [69, 28] on link "PREVIOUS INVOICES" at bounding box center [75, 29] width 40 height 5
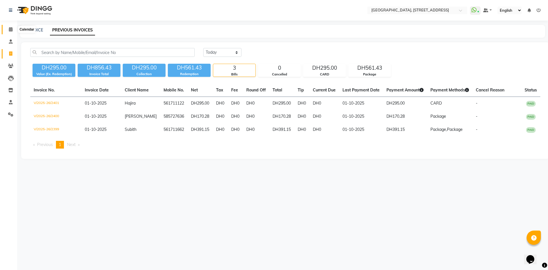
click at [10, 29] on icon at bounding box center [11, 29] width 4 height 4
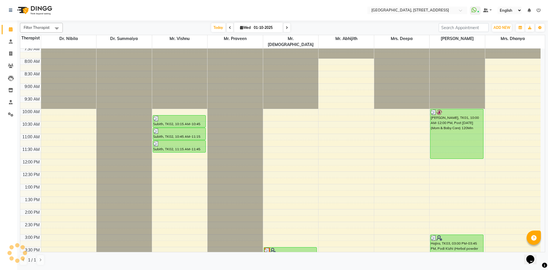
scroll to position [192, 0]
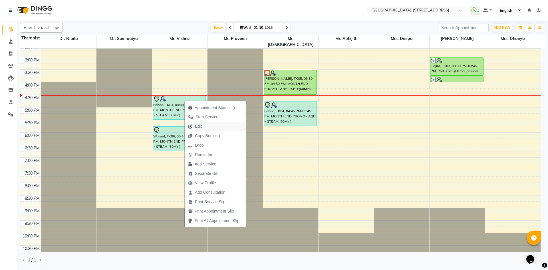
click at [202, 128] on span "Edit" at bounding box center [195, 126] width 21 height 9
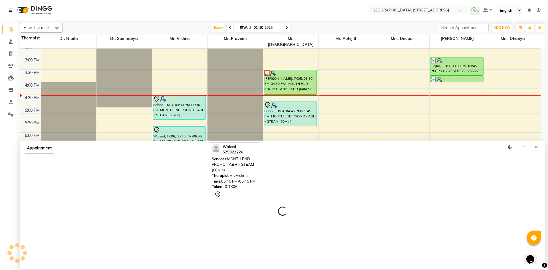
select select "tentative"
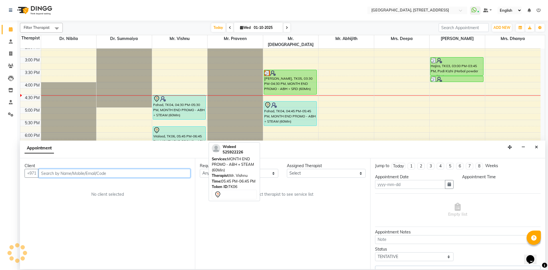
type input "01-10-2025"
select select "990"
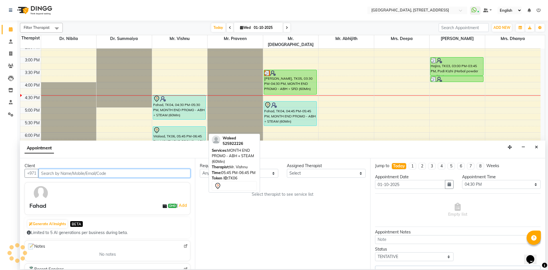
select select "33011"
select select "1960"
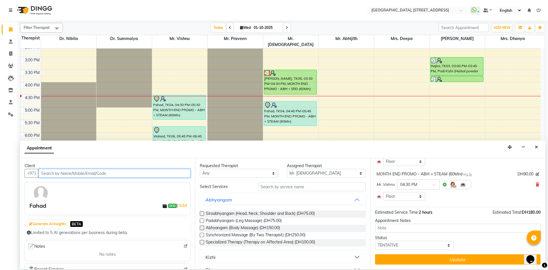
scroll to position [0, 0]
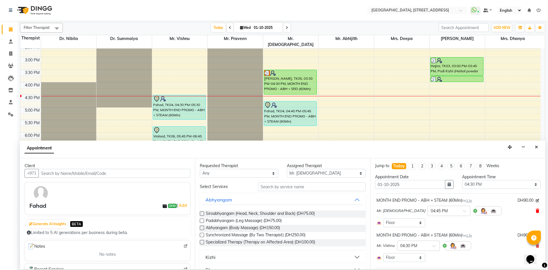
click at [535, 212] on icon at bounding box center [536, 210] width 3 height 4
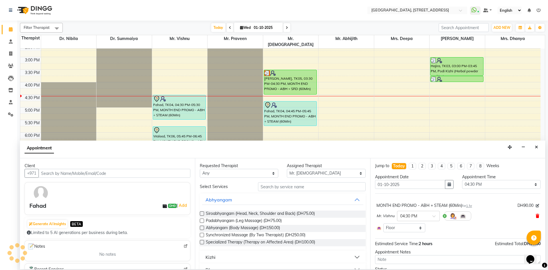
click at [535, 214] on icon at bounding box center [536, 216] width 3 height 4
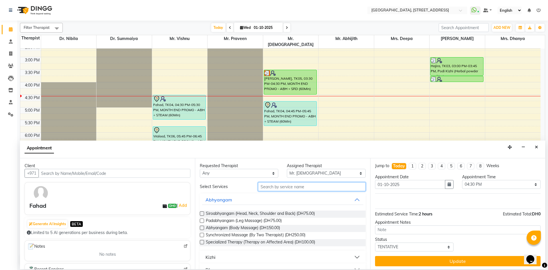
click at [292, 189] on input "text" at bounding box center [312, 186] width 108 height 9
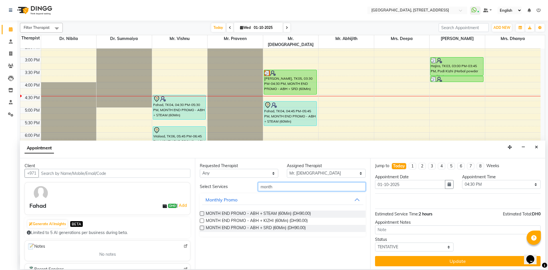
type input "month"
click at [201, 220] on label at bounding box center [202, 220] width 4 height 4
click at [201, 220] on input "checkbox" at bounding box center [202, 221] width 4 height 4
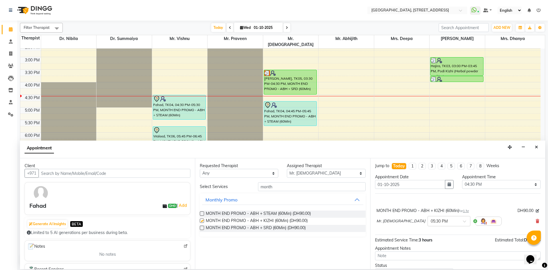
checkbox input "false"
click at [463, 222] on span at bounding box center [466, 223] width 7 height 6
click at [428, 230] on div "04:30 PM" at bounding box center [449, 231] width 42 height 11
click at [463, 220] on span at bounding box center [466, 223] width 7 height 6
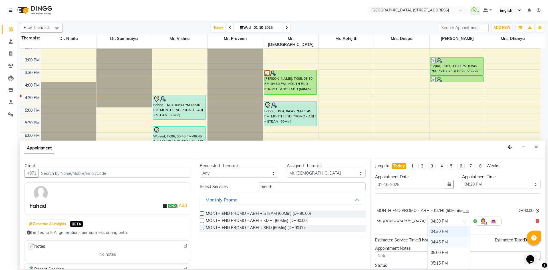
click at [428, 242] on div "04:45 PM" at bounding box center [449, 241] width 42 height 11
click at [350, 172] on select "Select Dr. Nibila Dr. Summaiya Mr. Abhijith Mr. Praveen Mrs. [PERSON_NAME] Mrs.…" at bounding box center [326, 173] width 78 height 9
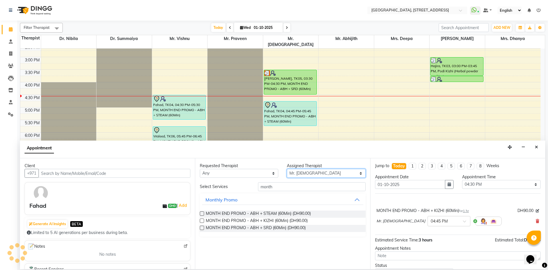
select select "27240"
click at [287, 169] on select "Select Dr. Nibila Dr. Summaiya Mr. Abhijith Mr. Praveen Mrs. [PERSON_NAME] Mrs.…" at bounding box center [326, 173] width 78 height 9
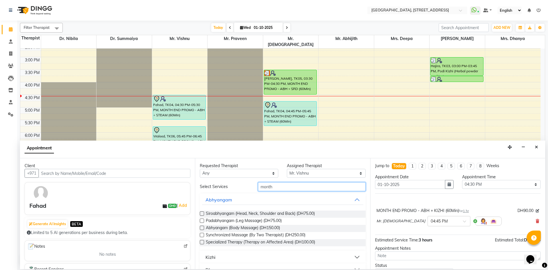
click at [306, 188] on input "month" at bounding box center [312, 186] width 108 height 9
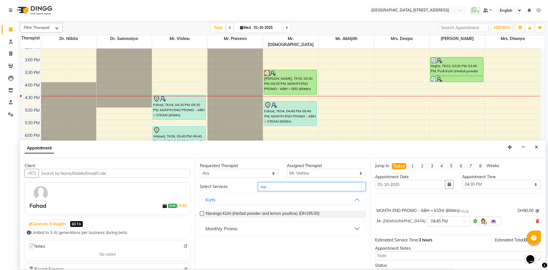
type input "m"
type input "month"
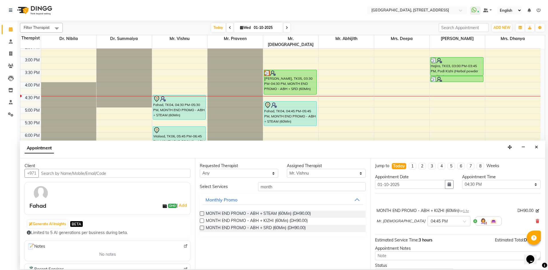
click at [200, 221] on label at bounding box center [202, 220] width 4 height 4
click at [200, 221] on input "checkbox" at bounding box center [202, 221] width 4 height 4
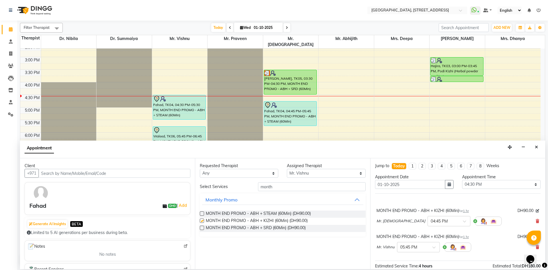
checkbox input "false"
click at [431, 247] on div at bounding box center [418, 246] width 42 height 6
click at [419, 257] on div "04:30 PM" at bounding box center [418, 257] width 42 height 11
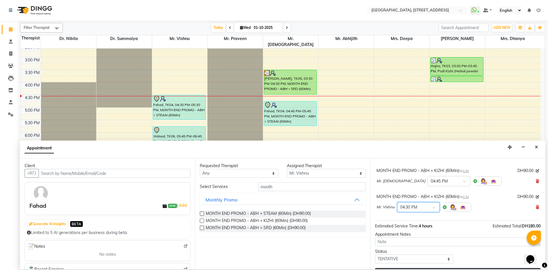
scroll to position [54, 0]
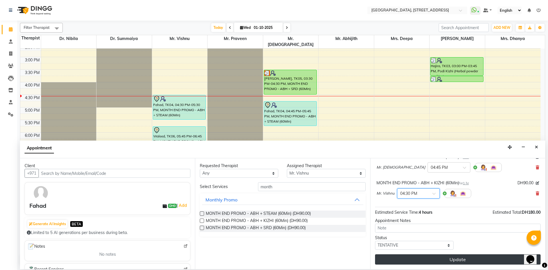
click at [420, 260] on button "Update" at bounding box center [457, 259] width 165 height 10
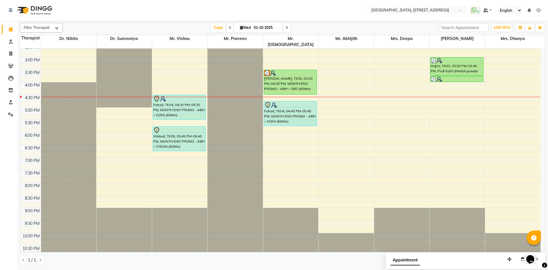
scroll to position [88, 0]
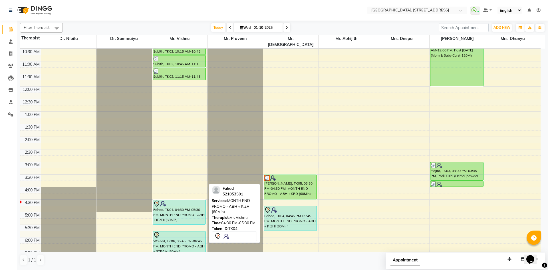
click at [171, 202] on div "Fahad, TK04, 04:30 PM-05:30 PM, MONTH END PROMO - ABH + KIZHI (60Min)" at bounding box center [179, 212] width 53 height 24
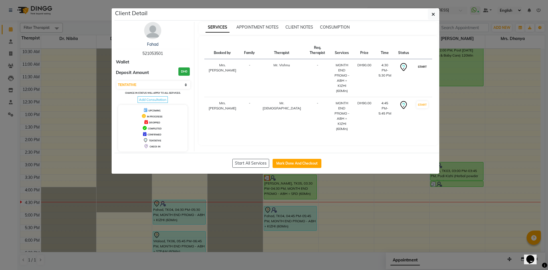
click at [418, 63] on button "START" at bounding box center [422, 66] width 12 height 7
select select "select"
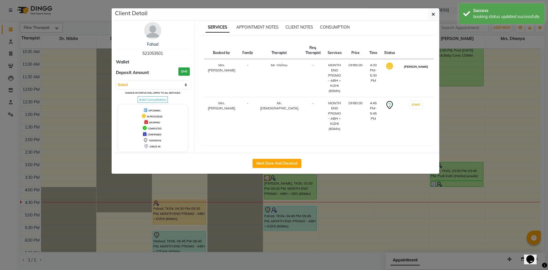
click at [422, 67] on button "[PERSON_NAME]" at bounding box center [415, 66] width 27 height 7
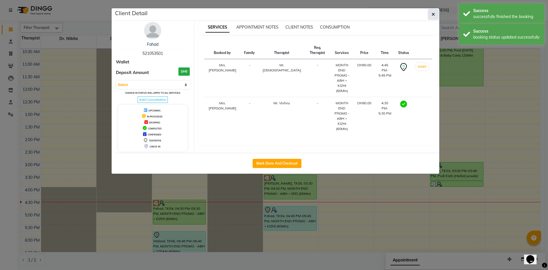
click at [434, 17] on span "button" at bounding box center [432, 14] width 3 height 6
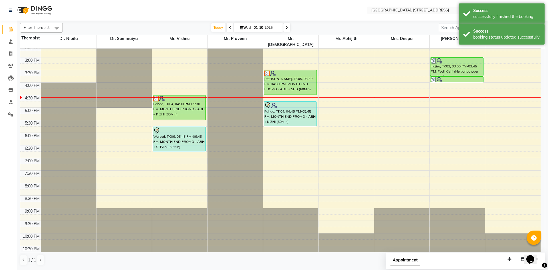
scroll to position [192, 0]
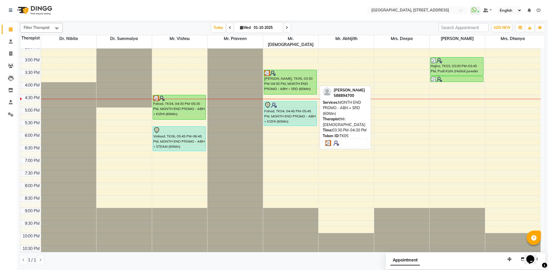
click at [309, 73] on div "[PERSON_NAME], TK05, 03:30 PM-04:30 PM, MONTH END PROMO - ABH + SRD (60Min)" at bounding box center [290, 82] width 53 height 24
select select "3"
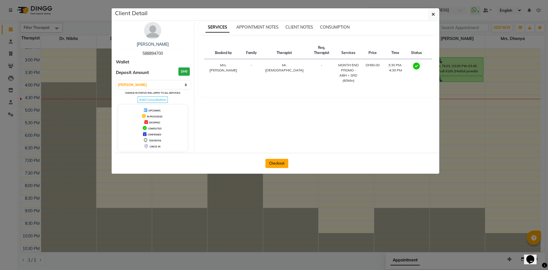
click at [272, 166] on button "Checkout" at bounding box center [276, 163] width 23 height 9
select select "service"
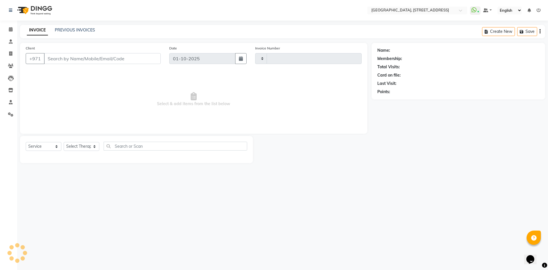
type input "2402"
select select "4538"
type input "588894700"
select select "33011"
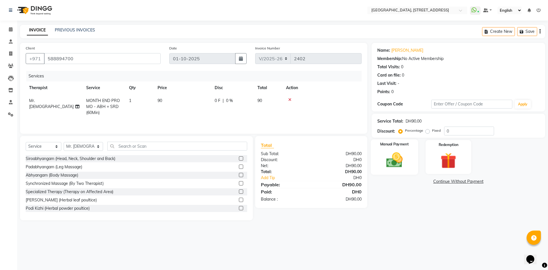
click at [387, 159] on img at bounding box center [394, 159] width 27 height 19
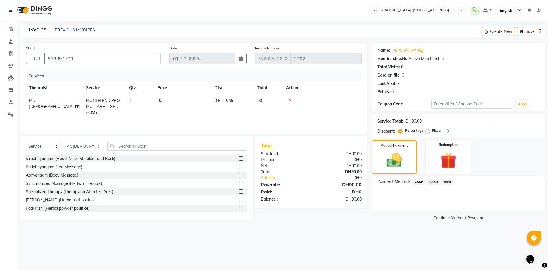
click at [437, 181] on span "CARD" at bounding box center [433, 181] width 12 height 7
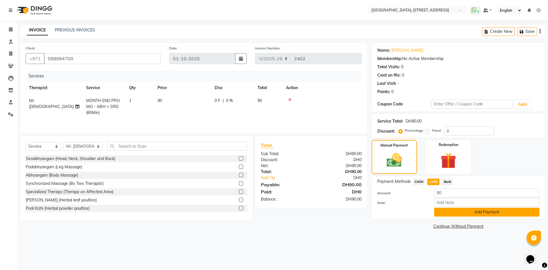
click at [452, 214] on button "Add Payment" at bounding box center [486, 211] width 105 height 9
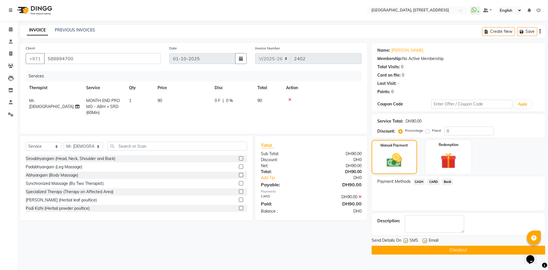
click at [448, 251] on button "Checkout" at bounding box center [457, 249] width 173 height 9
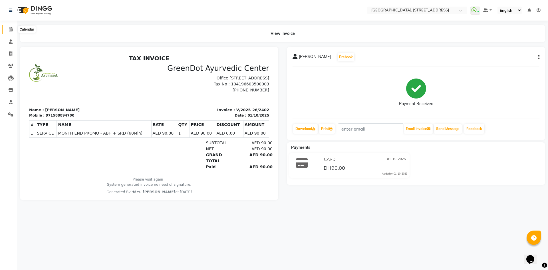
click at [11, 31] on span at bounding box center [11, 29] width 10 height 7
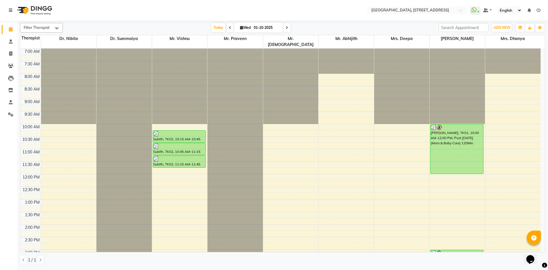
scroll to position [192, 0]
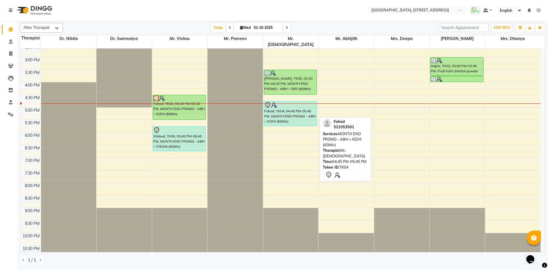
click at [278, 102] on div at bounding box center [290, 105] width 52 height 7
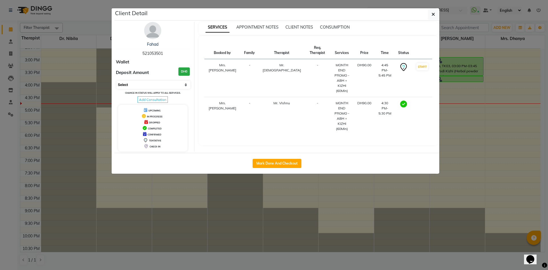
click at [162, 86] on select "Select MARK DONE DROPPED UPCOMING" at bounding box center [153, 85] width 74 height 8
select select "3"
click at [116, 81] on select "Select MARK DONE DROPPED UPCOMING" at bounding box center [153, 85] width 74 height 8
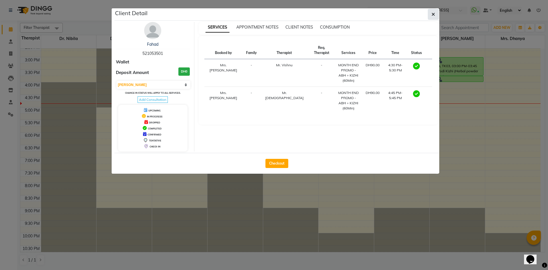
click at [431, 17] on button "button" at bounding box center [433, 14] width 11 height 11
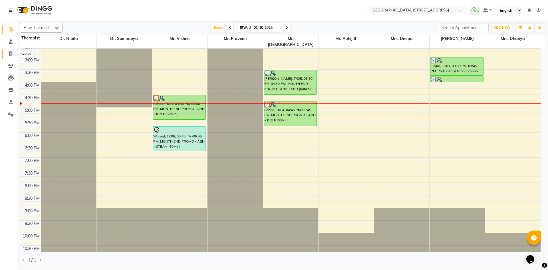
click at [10, 52] on icon at bounding box center [10, 53] width 3 height 4
select select "service"
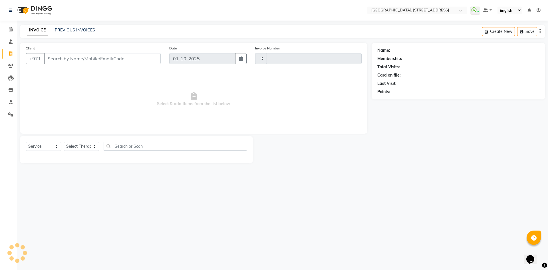
type input "2403"
select select "4538"
click at [78, 30] on link "PREVIOUS INVOICES" at bounding box center [75, 29] width 40 height 5
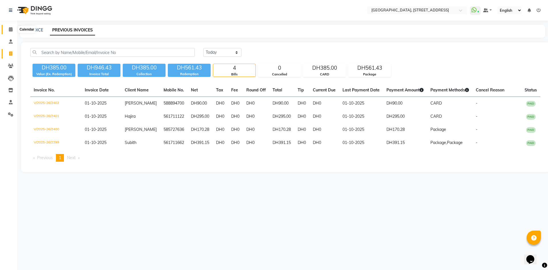
click at [10, 27] on icon at bounding box center [11, 29] width 4 height 4
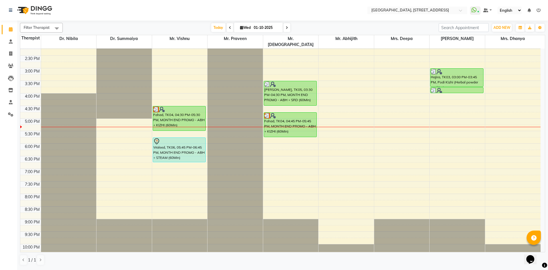
scroll to position [192, 0]
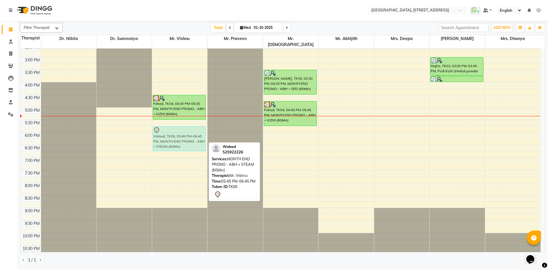
click at [175, 125] on div "Subith, TK02, 10:15 AM-10:45 AM, Nasyam Subith, TK02, 10:45 AM-11:15 AM, Podi K…" at bounding box center [179, 56] width 55 height 401
drag, startPoint x: 178, startPoint y: 125, endPoint x: 178, endPoint y: 129, distance: 4.3
click at [178, 129] on div "Subith, TK02, 10:15 AM-10:45 AM, Nasyam Subith, TK02, 10:45 AM-11:15 AM, Podi K…" at bounding box center [179, 56] width 55 height 401
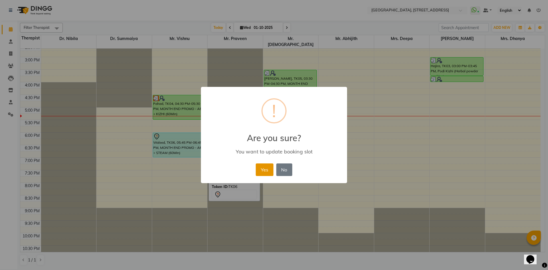
click at [261, 165] on button "Yes" at bounding box center [264, 169] width 17 height 13
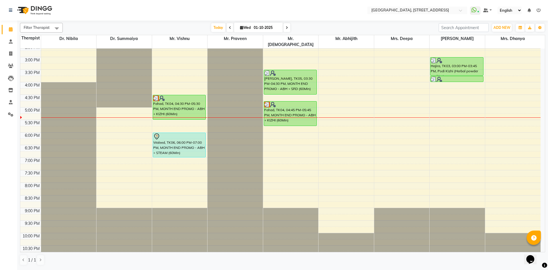
drag, startPoint x: 284, startPoint y: 30, endPoint x: 288, endPoint y: 29, distance: 4.0
click at [284, 30] on span at bounding box center [286, 27] width 7 height 9
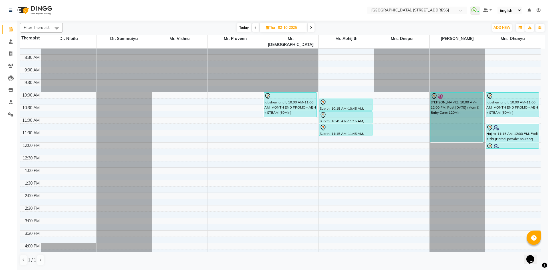
scroll to position [0, 0]
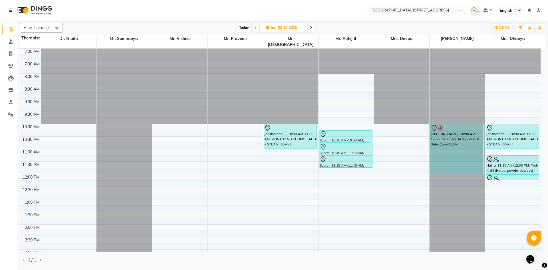
click at [244, 27] on span "Today" at bounding box center [244, 27] width 14 height 9
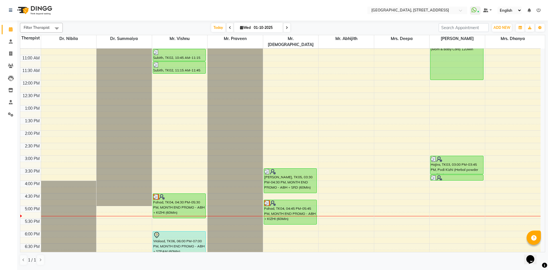
scroll to position [105, 0]
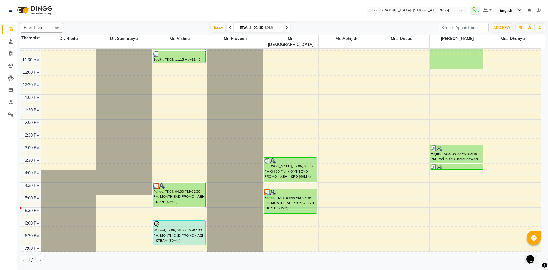
click at [284, 29] on span at bounding box center [286, 27] width 7 height 9
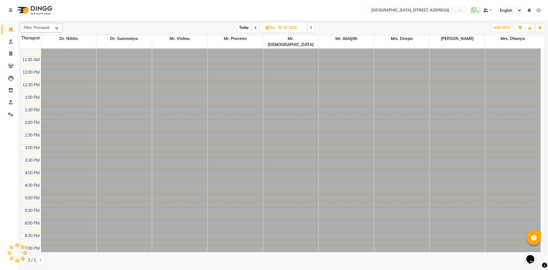
scroll to position [192, 0]
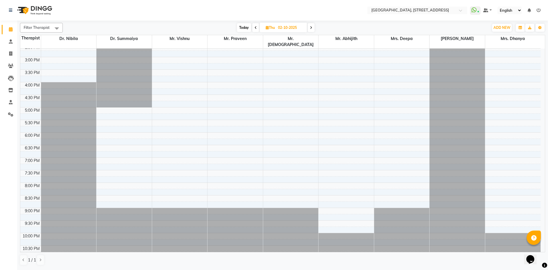
click at [314, 27] on span at bounding box center [310, 27] width 7 height 9
type input "03-10-2025"
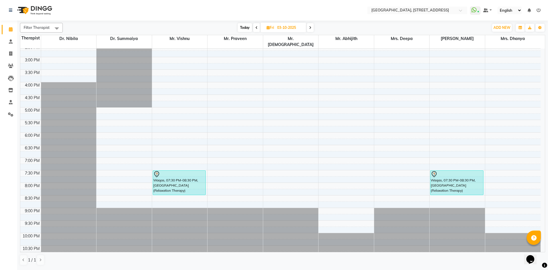
click at [266, 154] on div "7:00 AM 7:30 AM 8:00 AM 8:30 AM 9:00 AM 9:30 AM 10:00 AM 10:30 AM 11:00 AM 11:3…" at bounding box center [280, 56] width 520 height 401
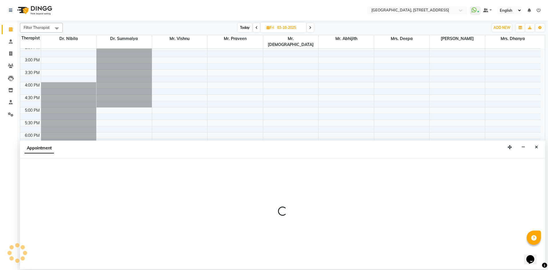
select select "33011"
select select "tentative"
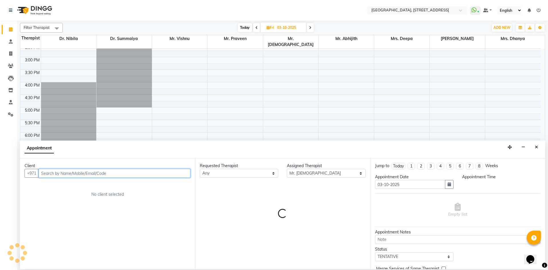
select select "1140"
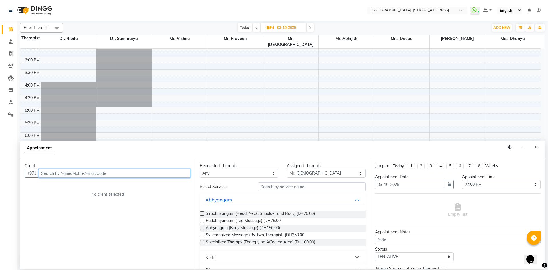
click at [164, 177] on input "text" at bounding box center [115, 173] width 152 height 9
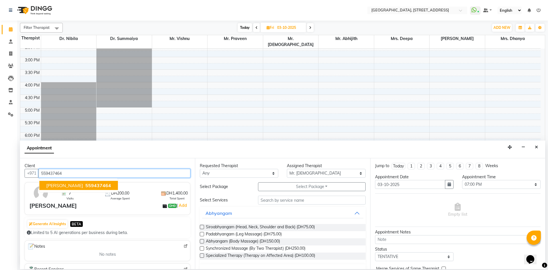
click at [91, 188] on button "[PERSON_NAME] 559437464" at bounding box center [78, 185] width 78 height 9
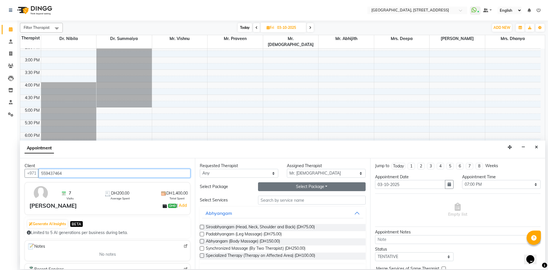
type input "559437464"
click at [286, 186] on button "Select Package Toggle Dropdown" at bounding box center [312, 186] width 108 height 9
click at [279, 196] on li "SPECIAL 12 + 2 Free" at bounding box center [284, 198] width 52 height 8
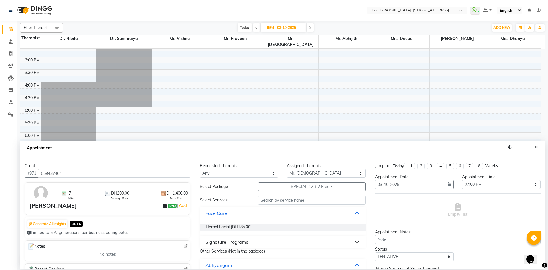
click at [353, 242] on button "Signature Programs" at bounding box center [282, 241] width 161 height 10
click at [200, 254] on label at bounding box center [202, 255] width 4 height 4
click at [200, 254] on input "checkbox" at bounding box center [202, 256] width 4 height 4
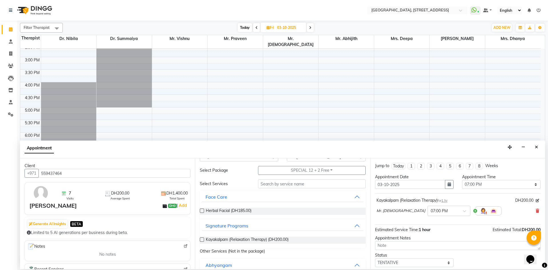
scroll to position [24, 0]
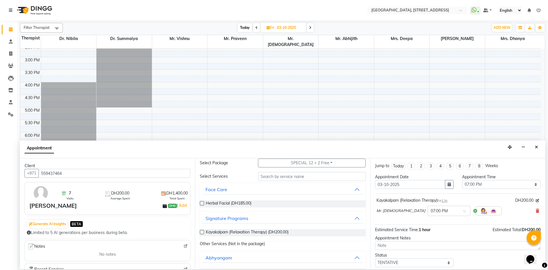
click at [203, 230] on label at bounding box center [202, 232] width 4 height 4
click at [203, 230] on input "checkbox" at bounding box center [202, 232] width 4 height 4
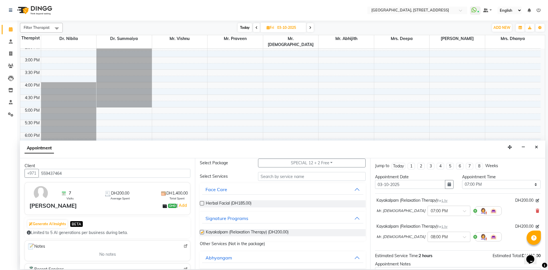
checkbox input "false"
click at [430, 237] on div at bounding box center [449, 236] width 42 height 6
click at [432, 255] on div "07:00 PM" at bounding box center [449, 257] width 42 height 11
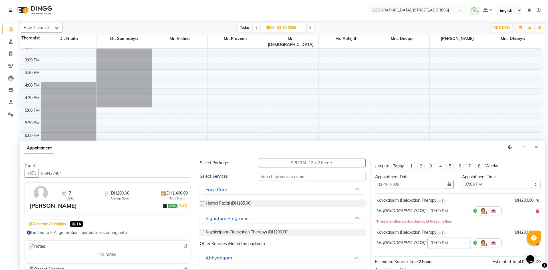
scroll to position [66, 0]
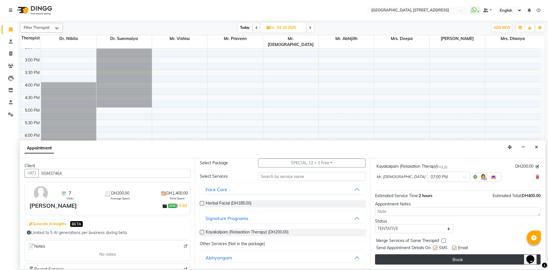
click at [428, 258] on button "Book" at bounding box center [457, 259] width 165 height 10
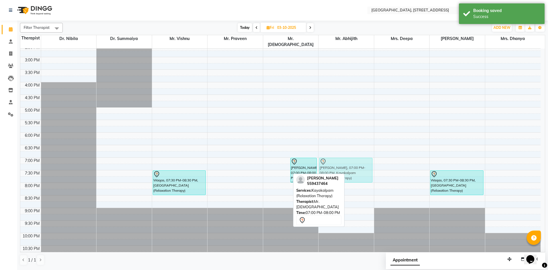
drag, startPoint x: 272, startPoint y: 157, endPoint x: 337, endPoint y: 156, distance: 65.3
click at [337, 156] on tr "Waqas, 07:30 PM-08:30 PM, Kayakalpam (Relaxation Therapy) [GEOGRAPHIC_DATA], 07…" at bounding box center [280, 56] width 520 height 401
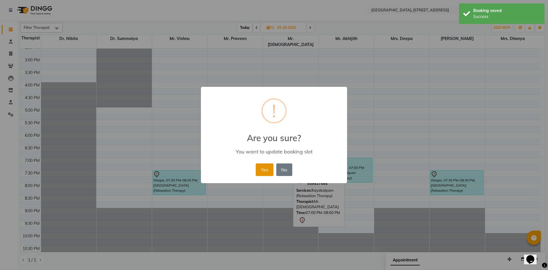
click at [270, 173] on button "Yes" at bounding box center [264, 169] width 17 height 13
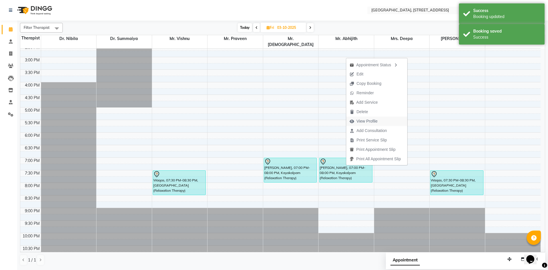
click at [370, 120] on span "View Profile" at bounding box center [366, 121] width 21 height 6
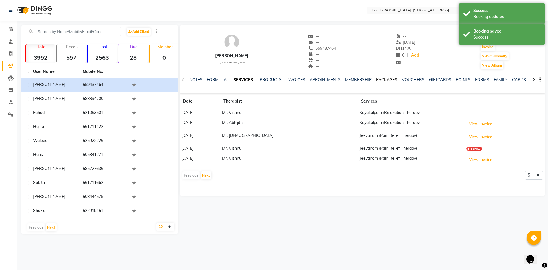
click at [394, 81] on link "PACKAGES" at bounding box center [386, 79] width 21 height 5
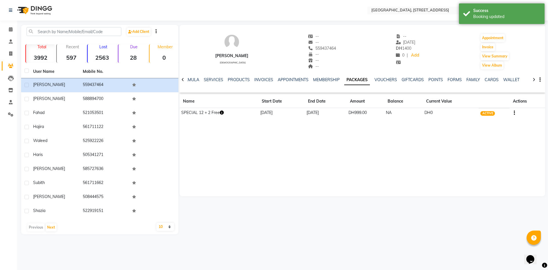
click at [222, 112] on icon "button" at bounding box center [222, 112] width 4 height 4
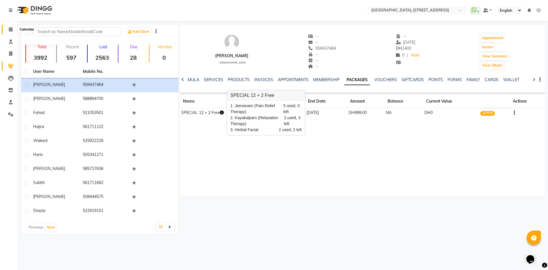
click at [9, 30] on icon at bounding box center [11, 29] width 4 height 4
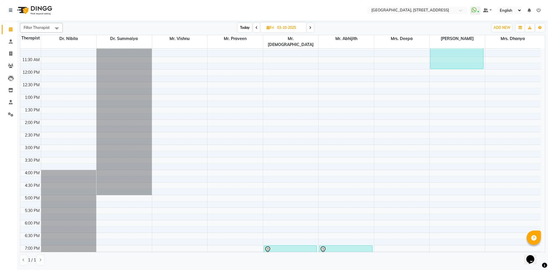
scroll to position [192, 0]
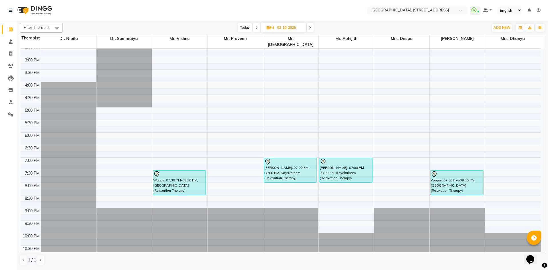
click at [244, 25] on span "Today" at bounding box center [245, 27] width 14 height 9
type input "01-10-2025"
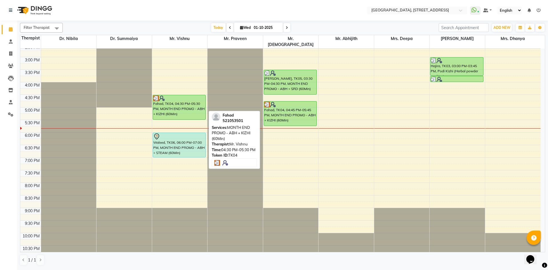
click at [187, 106] on div "Fahad, TK04, 04:30 PM-05:30 PM, MONTH END PROMO - ABH + KIZHI (60Min)" at bounding box center [179, 107] width 53 height 24
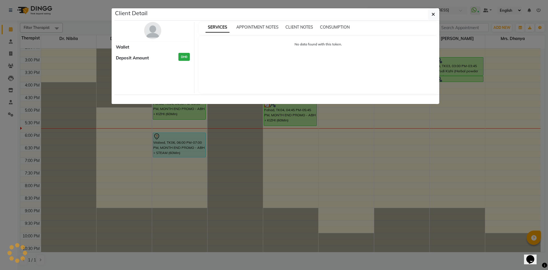
select select "3"
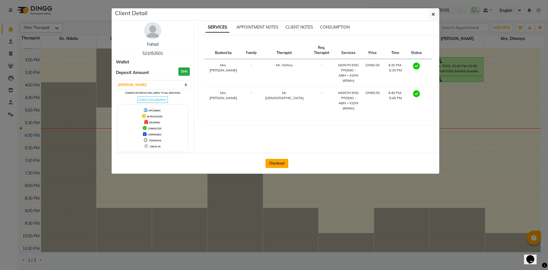
click at [272, 161] on button "Checkout" at bounding box center [276, 163] width 23 height 9
select select "service"
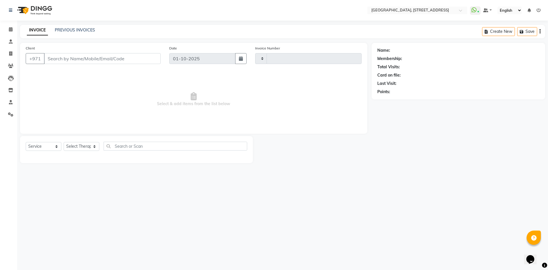
type input "2403"
select select "4538"
type input "521053501"
select select "27240"
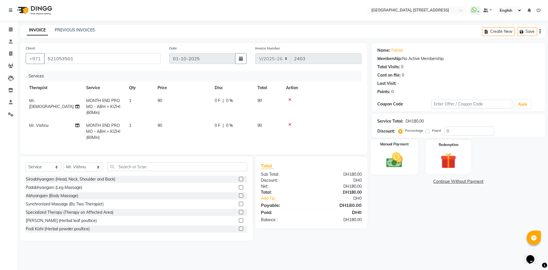
click at [387, 161] on img at bounding box center [394, 159] width 27 height 19
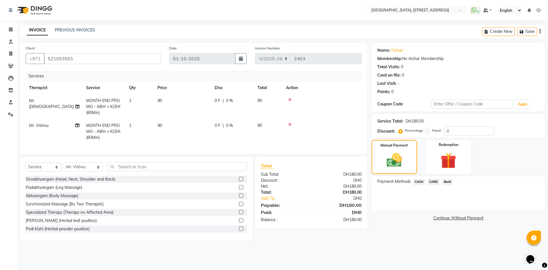
click at [416, 183] on span "CASH" at bounding box center [419, 181] width 12 height 7
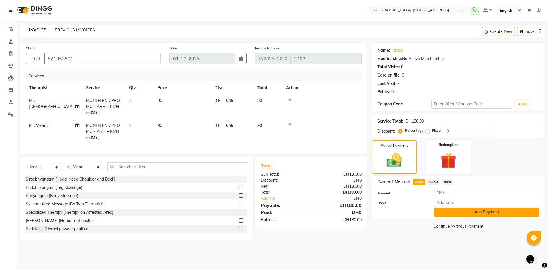
click at [445, 214] on button "Add Payment" at bounding box center [486, 211] width 105 height 9
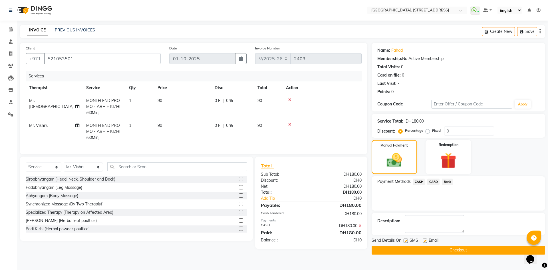
click at [445, 249] on button "Checkout" at bounding box center [457, 249] width 173 height 9
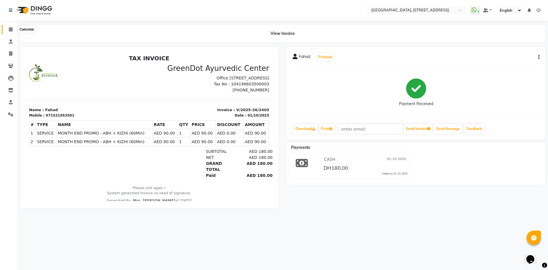
click at [8, 30] on span at bounding box center [11, 29] width 10 height 7
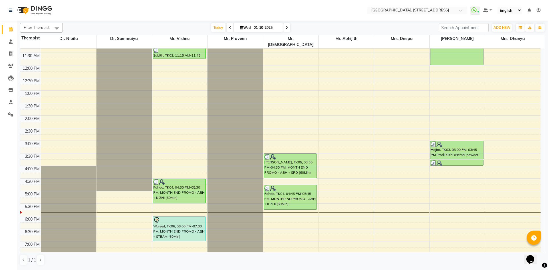
scroll to position [192, 0]
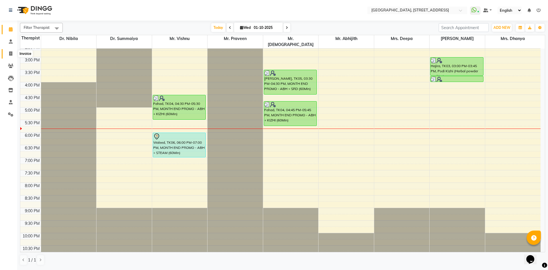
click at [8, 54] on span at bounding box center [11, 53] width 10 height 7
select select "4538"
select select "service"
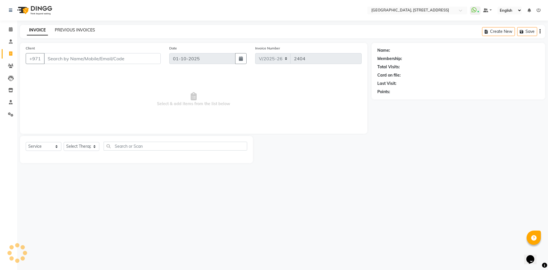
click at [63, 28] on link "PREVIOUS INVOICES" at bounding box center [75, 29] width 40 height 5
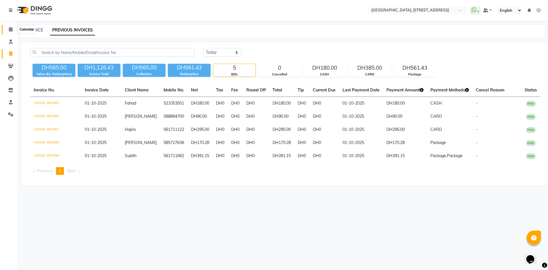
click at [13, 30] on span at bounding box center [11, 29] width 10 height 7
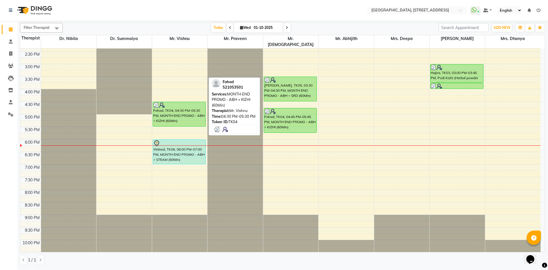
scroll to position [192, 0]
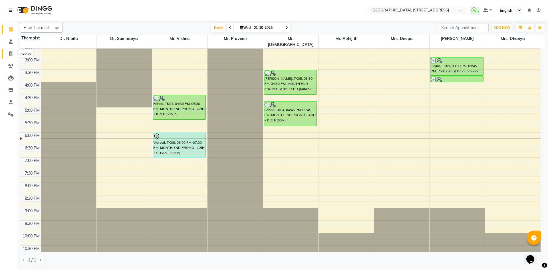
click at [10, 53] on icon at bounding box center [10, 53] width 3 height 4
select select "4538"
select select "service"
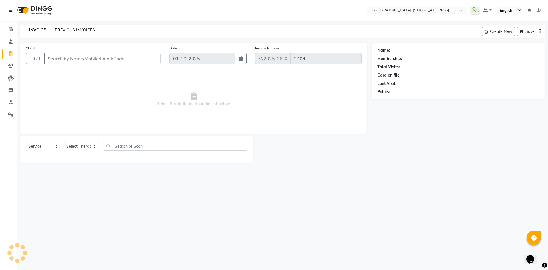
click at [76, 31] on link "PREVIOUS INVOICES" at bounding box center [75, 29] width 40 height 5
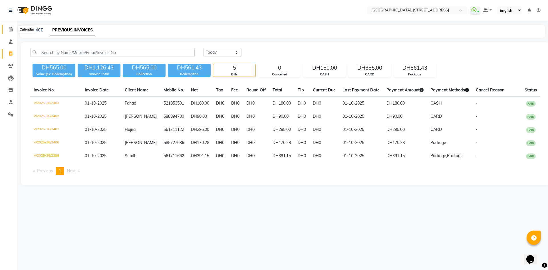
click at [10, 29] on icon at bounding box center [11, 29] width 4 height 4
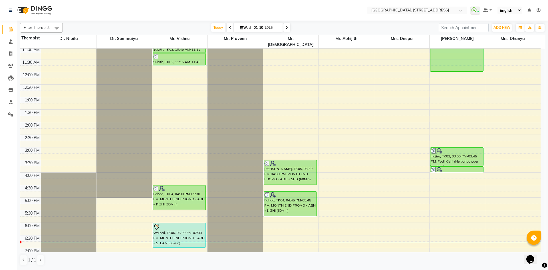
scroll to position [192, 0]
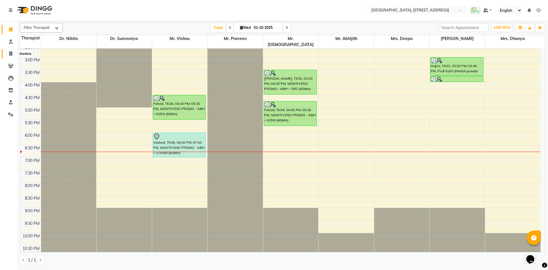
click at [13, 52] on span at bounding box center [11, 53] width 10 height 7
select select "4538"
select select "service"
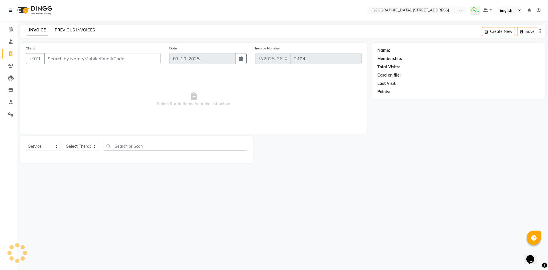
click at [70, 29] on link "PREVIOUS INVOICES" at bounding box center [75, 29] width 40 height 5
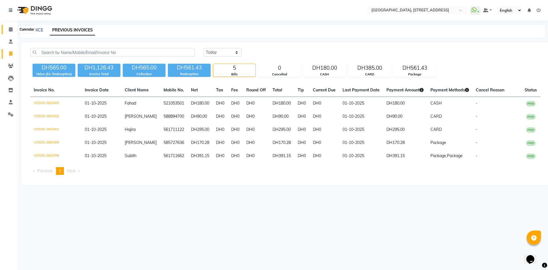
click at [11, 31] on icon at bounding box center [11, 29] width 4 height 4
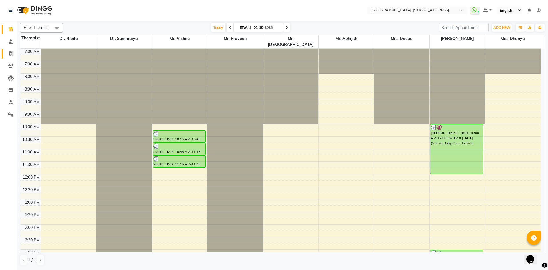
click at [13, 58] on link "Invoice" at bounding box center [9, 53] width 14 height 9
select select "service"
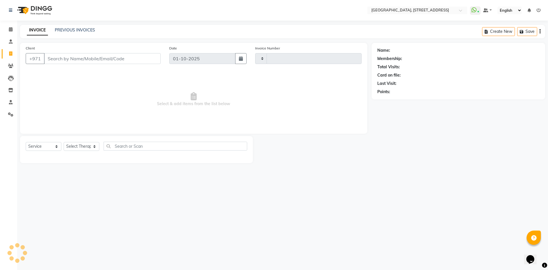
type input "2404"
click at [92, 33] on div "INVOICE PREVIOUS INVOICES" at bounding box center [61, 30] width 82 height 7
select select "4538"
click at [91, 29] on link "PREVIOUS INVOICES" at bounding box center [75, 29] width 40 height 5
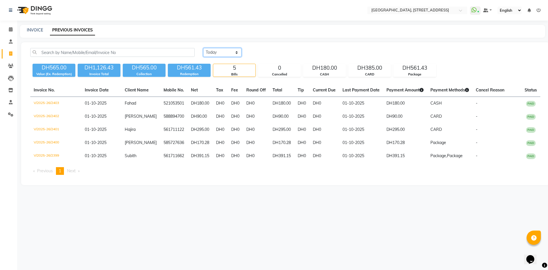
click at [237, 50] on select "[DATE] [DATE] Custom Range" at bounding box center [222, 52] width 38 height 9
select select "range"
click at [203, 48] on select "[DATE] [DATE] Custom Range" at bounding box center [222, 52] width 38 height 9
click at [264, 51] on input "01-10-2025" at bounding box center [269, 52] width 40 height 8
select select "10"
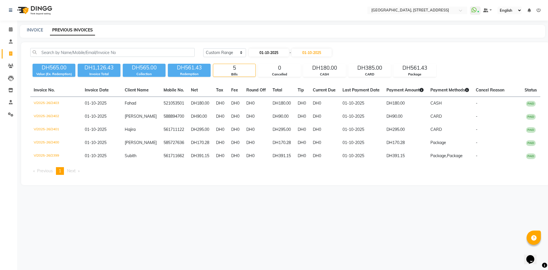
select select "2025"
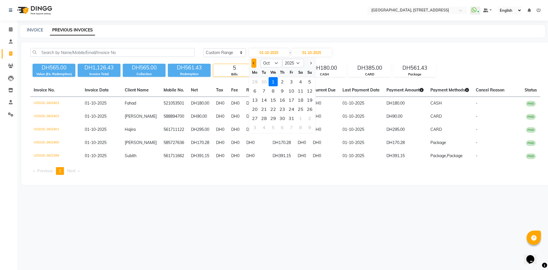
click at [252, 63] on span "Previous month" at bounding box center [253, 63] width 2 height 2
select select "9"
click at [257, 81] on div "1" at bounding box center [254, 81] width 9 height 9
type input "01-09-2025"
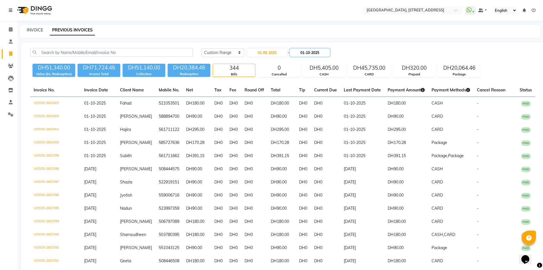
click at [319, 52] on input "01-10-2025" at bounding box center [310, 52] width 40 height 8
select select "10"
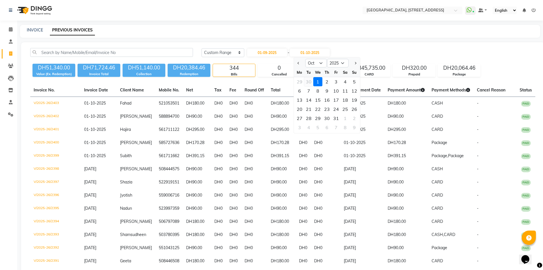
click at [310, 81] on div "30" at bounding box center [308, 81] width 9 height 9
type input "[DATE]"
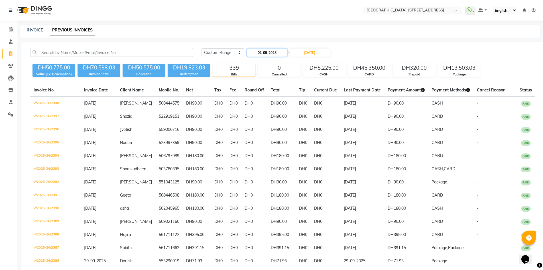
click at [287, 52] on input "01-09-2025" at bounding box center [267, 52] width 40 height 8
select select "9"
select select "2025"
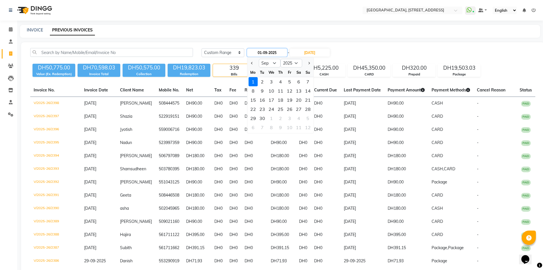
click at [281, 51] on input "01-09-2025" at bounding box center [267, 52] width 40 height 8
type input "[DATE]"
click at [330, 49] on input "[DATE]" at bounding box center [310, 52] width 40 height 8
select select "9"
select select "2025"
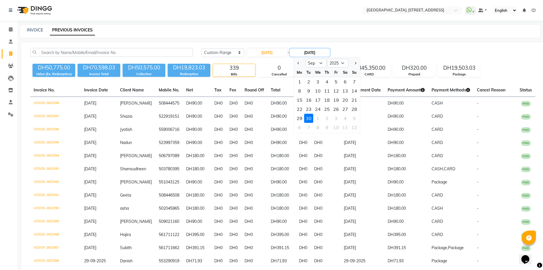
click at [330, 50] on input "[DATE]" at bounding box center [310, 52] width 40 height 8
type input "[DATE]"
click at [341, 65] on select "2024 2025 2026 2027 2028 2029 2030 2031 2032 2033 2034 2035" at bounding box center [338, 63] width 22 height 9
select select "2024"
click at [327, 59] on select "2024 2025 2026 2027 2028 2029 2030 2031 2032 2033 2034 2035" at bounding box center [338, 63] width 22 height 9
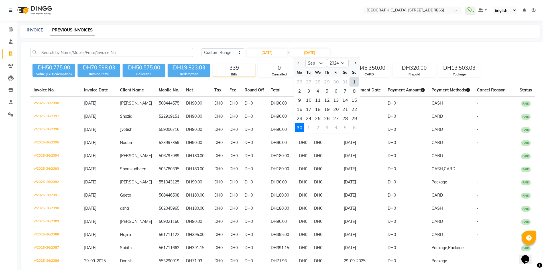
click at [300, 127] on div "30" at bounding box center [299, 127] width 9 height 9
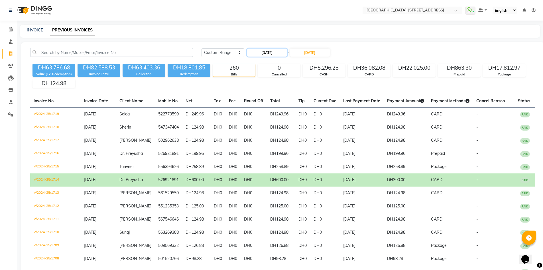
click at [276, 51] on input "[DATE]" at bounding box center [267, 52] width 40 height 8
select select "9"
select select "2024"
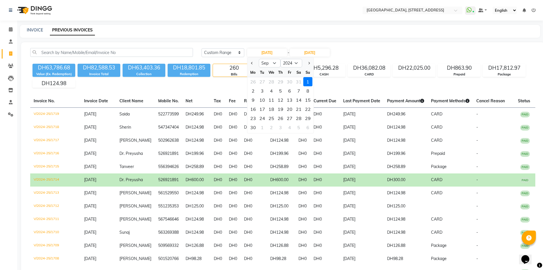
click at [310, 81] on div "1" at bounding box center [307, 81] width 9 height 9
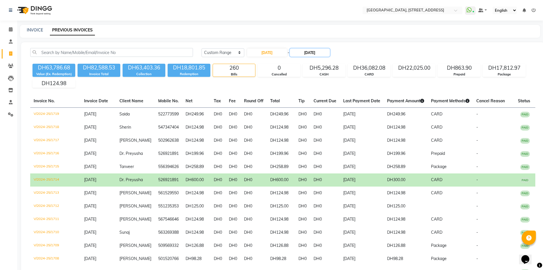
click at [327, 55] on input "[DATE]" at bounding box center [310, 52] width 40 height 8
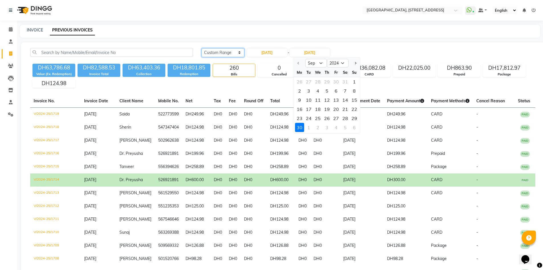
click at [218, 51] on select "[DATE] [DATE] Custom Range" at bounding box center [223, 52] width 43 height 9
drag, startPoint x: 222, startPoint y: 51, endPoint x: 222, endPoint y: 56, distance: 4.6
click at [222, 51] on select "[DATE] [DATE] Custom Range" at bounding box center [223, 52] width 43 height 9
select select "[DATE]"
click at [202, 48] on select "[DATE] [DATE] Custom Range" at bounding box center [223, 52] width 43 height 9
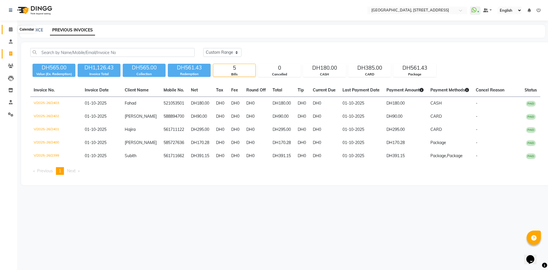
click at [10, 29] on icon at bounding box center [11, 29] width 4 height 4
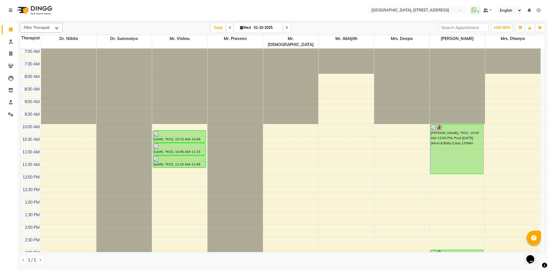
click at [300, 10] on nav "Select Location × [GEOGRAPHIC_DATA] E11 WhatsApp Status ✕ Status: Connected Mos…" at bounding box center [274, 10] width 548 height 21
drag, startPoint x: 299, startPoint y: 13, endPoint x: 11, endPoint y: 113, distance: 305.3
click at [11, 111] on span at bounding box center [11, 114] width 10 height 7
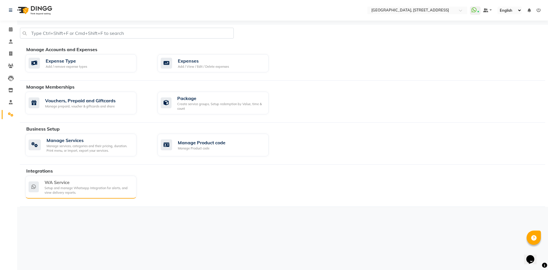
click at [99, 186] on div "Setup and manage Whatsapp Integration for alerts, and view delivery reports." at bounding box center [87, 189] width 87 height 9
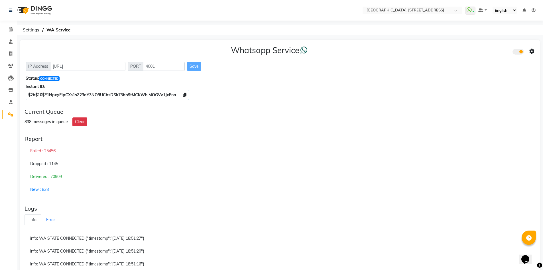
click at [56, 149] on div "Failed : 25456" at bounding box center [280, 150] width 511 height 13
click at [13, 30] on span at bounding box center [11, 29] width 10 height 7
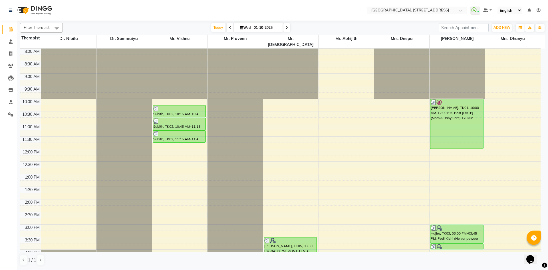
scroll to position [192, 0]
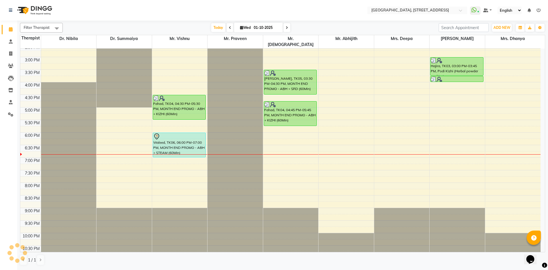
click at [262, 27] on input "01-10-2025" at bounding box center [266, 27] width 29 height 9
select select "10"
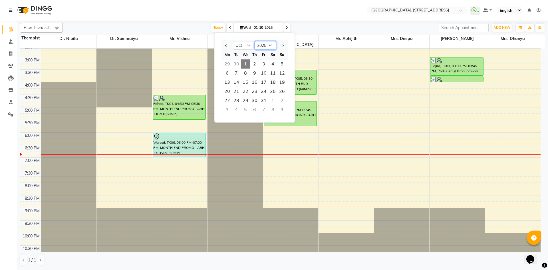
click at [266, 46] on select "2015 2016 2017 2018 2019 2020 2021 2022 2023 2024 2025 2026 2027 2028 2029 2030…" at bounding box center [265, 45] width 22 height 9
select select "2023"
click at [254, 41] on select "2015 2016 2017 2018 2019 2020 2021 2022 2023 2024 2025 2026 2027 2028 2029 2030…" at bounding box center [265, 45] width 22 height 9
click at [246, 46] on select "Jan Feb Mar Apr May Jun [DATE] Aug Sep Oct Nov Dec" at bounding box center [244, 45] width 22 height 9
select select "7"
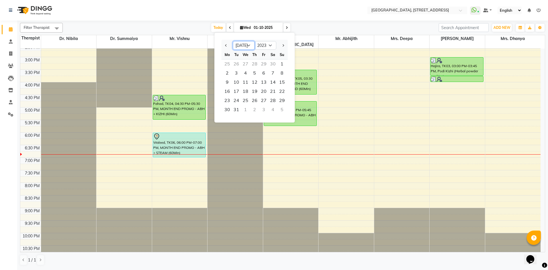
click at [233, 41] on select "Jan Feb Mar Apr May Jun [DATE] Aug Sep Oct Nov Dec" at bounding box center [244, 45] width 22 height 9
click at [268, 84] on span "15" at bounding box center [272, 82] width 9 height 9
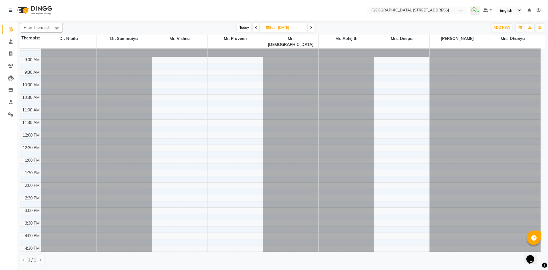
scroll to position [0, 0]
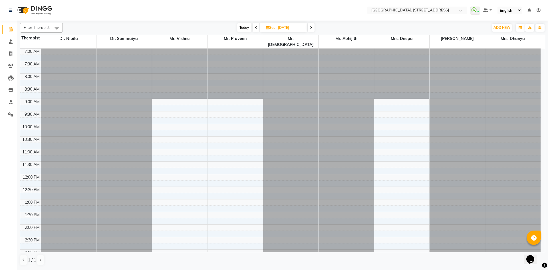
click at [311, 30] on span at bounding box center [310, 27] width 7 height 9
click at [310, 27] on span at bounding box center [311, 27] width 7 height 9
click at [312, 29] on span at bounding box center [311, 27] width 7 height 9
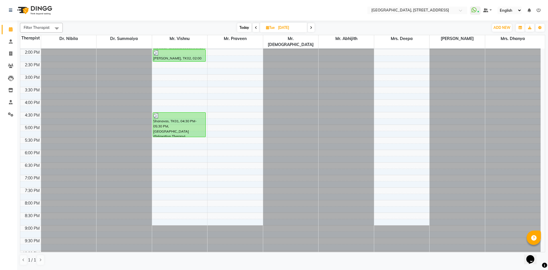
scroll to position [192, 0]
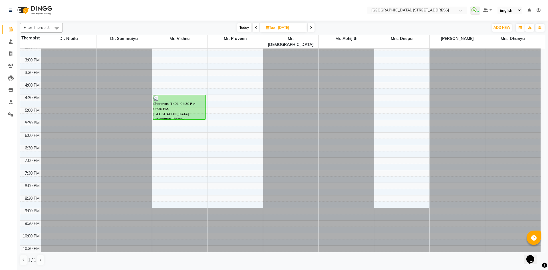
click at [312, 29] on icon at bounding box center [311, 27] width 2 height 3
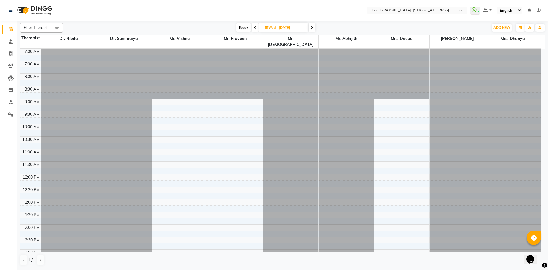
click at [314, 29] on span at bounding box center [311, 27] width 7 height 9
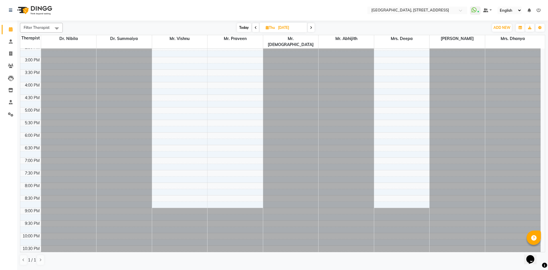
click at [313, 25] on span at bounding box center [310, 27] width 7 height 9
click at [310, 30] on span at bounding box center [310, 27] width 7 height 9
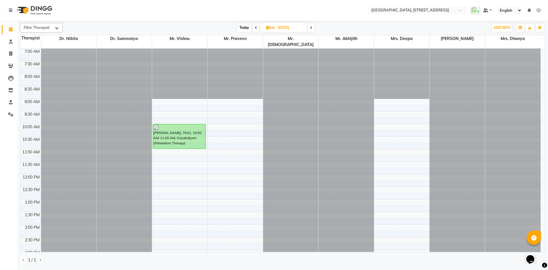
click at [309, 29] on span at bounding box center [310, 27] width 7 height 9
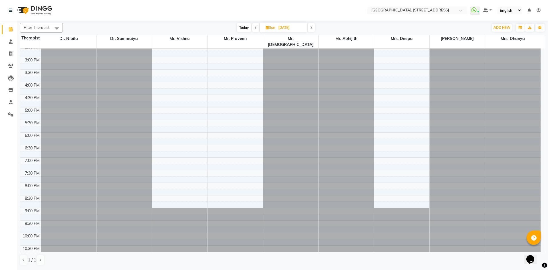
click at [312, 26] on icon at bounding box center [311, 27] width 2 height 3
click at [312, 28] on icon at bounding box center [311, 27] width 2 height 3
click at [313, 28] on span at bounding box center [310, 27] width 7 height 9
click at [313, 30] on span at bounding box center [311, 27] width 7 height 9
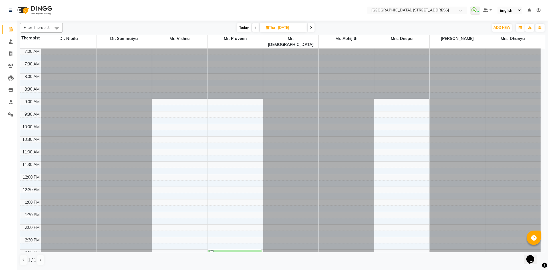
click at [310, 25] on span at bounding box center [310, 27] width 7 height 9
click at [313, 25] on span at bounding box center [310, 27] width 7 height 9
click at [312, 28] on icon at bounding box center [311, 27] width 2 height 3
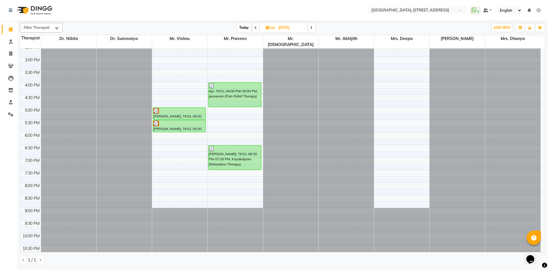
click at [312, 28] on icon at bounding box center [311, 27] width 2 height 3
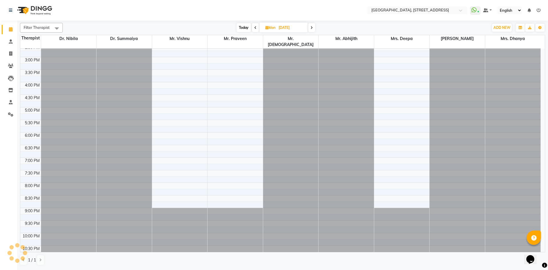
click at [312, 28] on icon at bounding box center [311, 27] width 2 height 3
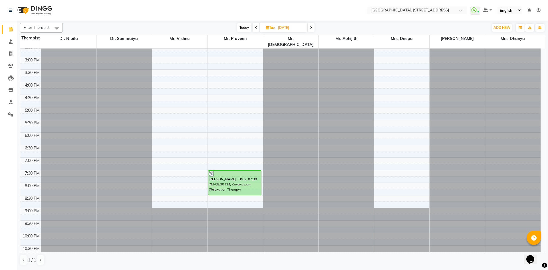
click at [313, 29] on span at bounding box center [310, 27] width 7 height 9
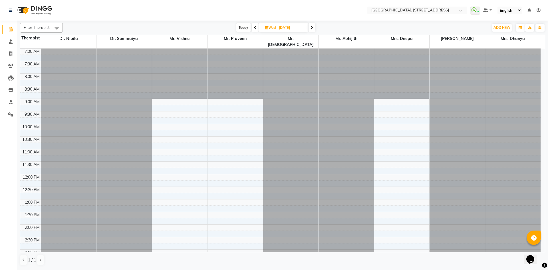
click at [309, 28] on span at bounding box center [311, 27] width 7 height 9
click at [309, 27] on span at bounding box center [310, 27] width 7 height 9
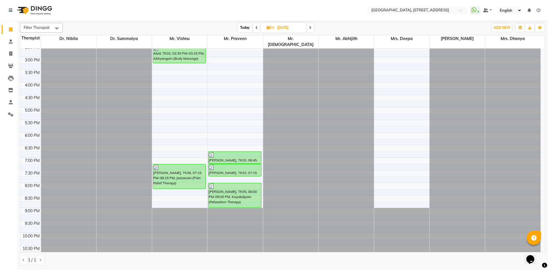
click at [312, 29] on span at bounding box center [310, 27] width 7 height 9
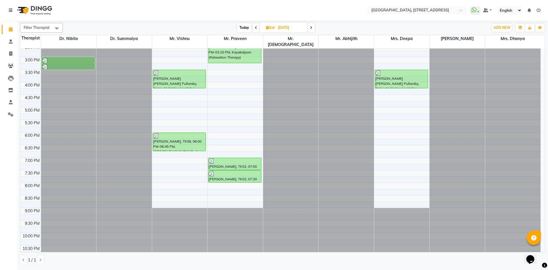
click at [314, 29] on span at bounding box center [310, 27] width 7 height 9
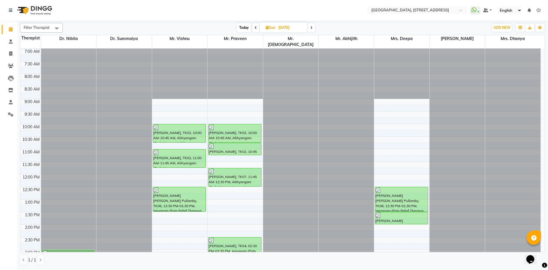
click at [313, 32] on span at bounding box center [311, 27] width 7 height 9
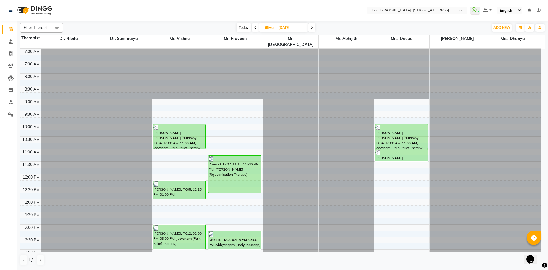
click at [314, 27] on span at bounding box center [311, 27] width 7 height 9
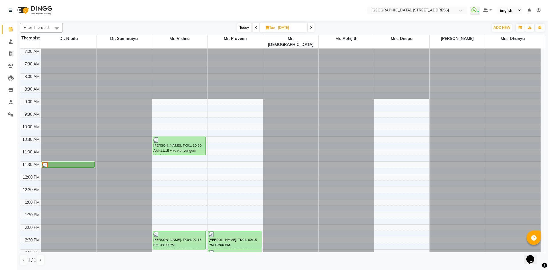
click at [308, 24] on span at bounding box center [310, 27] width 7 height 9
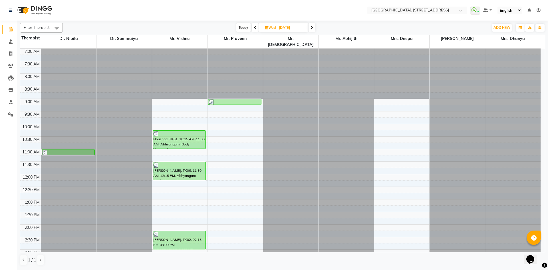
click at [312, 29] on icon at bounding box center [312, 27] width 2 height 3
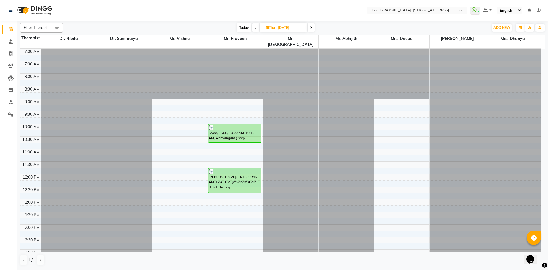
click at [309, 27] on span at bounding box center [310, 27] width 7 height 9
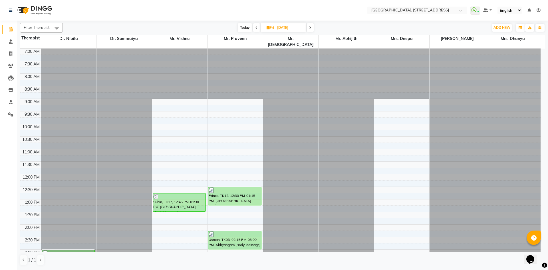
click at [311, 29] on icon at bounding box center [310, 27] width 2 height 3
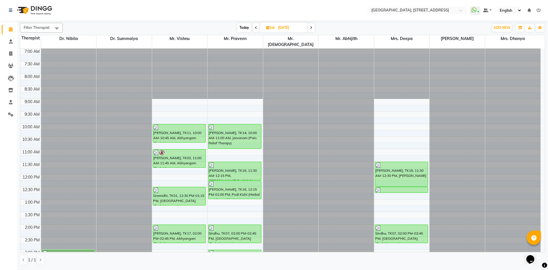
click at [310, 29] on icon at bounding box center [311, 27] width 2 height 3
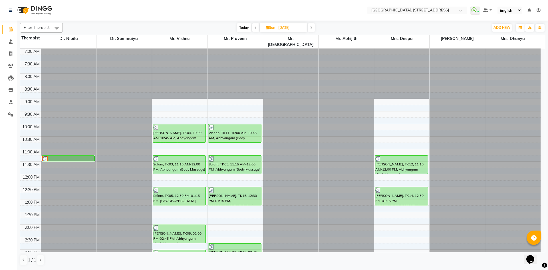
click at [310, 24] on span at bounding box center [311, 27] width 7 height 9
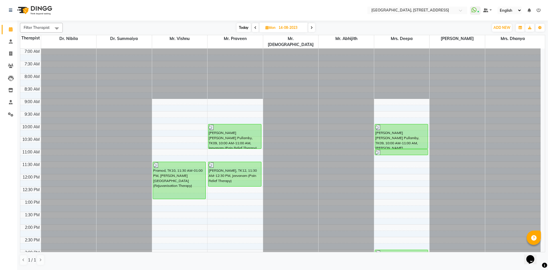
click at [310, 31] on span at bounding box center [311, 27] width 7 height 9
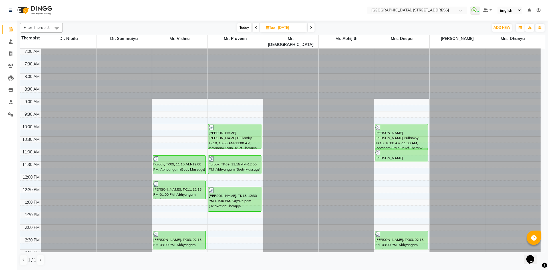
click at [244, 27] on span "Today" at bounding box center [244, 27] width 14 height 9
type input "01-10-2025"
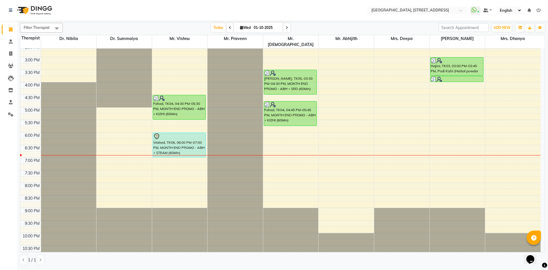
click at [275, 27] on input "01-10-2025" at bounding box center [266, 27] width 29 height 9
select select "10"
select select "2025"
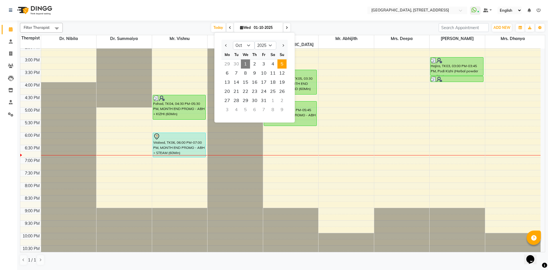
click at [277, 64] on span "5" at bounding box center [281, 63] width 9 height 9
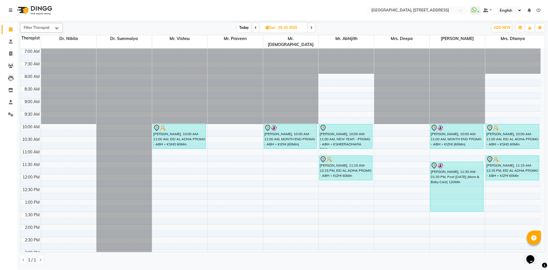
click at [257, 27] on span at bounding box center [255, 27] width 7 height 9
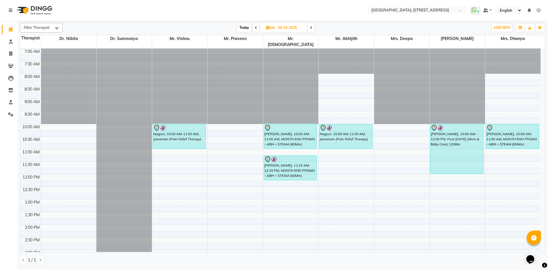
click at [311, 27] on icon at bounding box center [311, 27] width 2 height 3
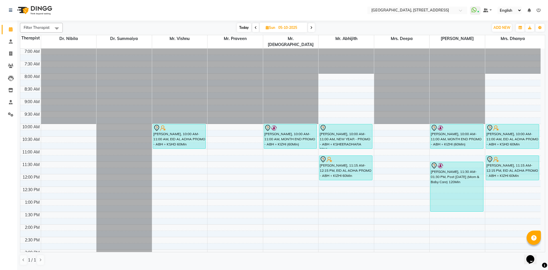
click at [257, 30] on span at bounding box center [255, 27] width 7 height 9
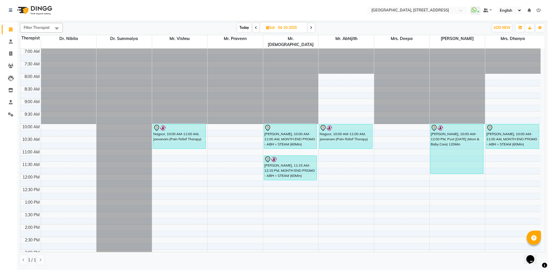
click at [247, 27] on span "Today" at bounding box center [244, 27] width 14 height 9
type input "01-10-2025"
